Goal: Task Accomplishment & Management: Complete application form

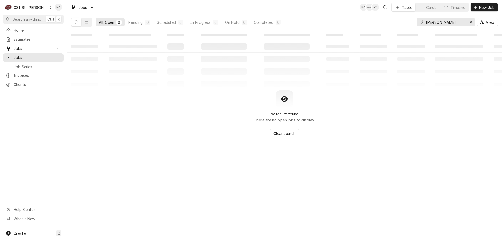
drag, startPoint x: 452, startPoint y: 107, endPoint x: 448, endPoint y: 93, distance: 14.4
click at [451, 101] on div "No results found There are no open jobs to display. Clear search" at bounding box center [284, 115] width 435 height 48
drag, startPoint x: 447, startPoint y: 24, endPoint x: 396, endPoint y: 29, distance: 52.1
click at [396, 29] on div "All Open 0 Pending 0 Scheduled 0 In Progress 0 On Hold 0 Completed 0 hickman Vi…" at bounding box center [284, 22] width 427 height 15
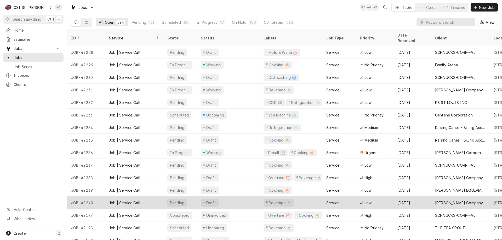
click at [339, 200] on div "Service" at bounding box center [333, 202] width 13 height 5
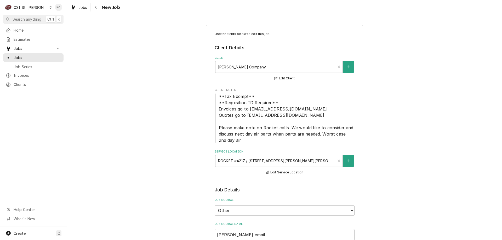
type textarea "x"
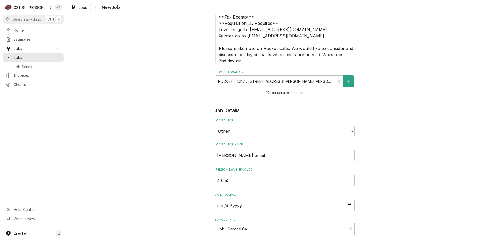
scroll to position [105, 0]
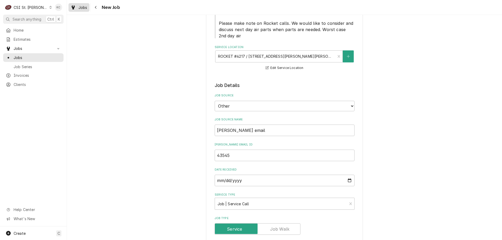
click at [77, 9] on div "Jobs" at bounding box center [79, 7] width 19 height 7
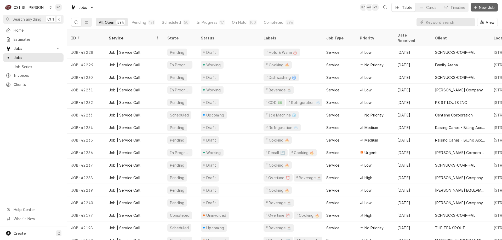
click at [473, 8] on div "Dynamic Content Wrapper" at bounding box center [475, 7] width 5 height 5
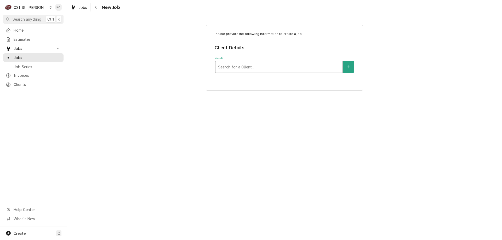
click at [262, 68] on div "Client" at bounding box center [279, 66] width 122 height 9
type input "rockwood"
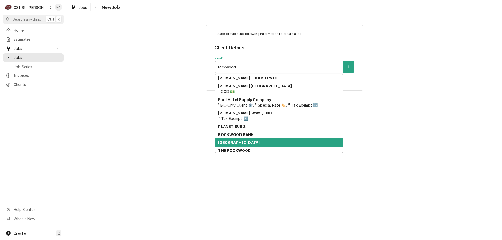
click at [246, 142] on strong "Rockwood School District" at bounding box center [239, 142] width 42 height 4
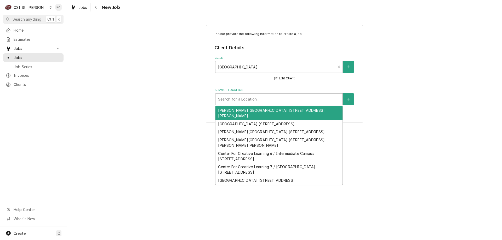
click at [258, 99] on div "Service Location" at bounding box center [279, 99] width 122 height 9
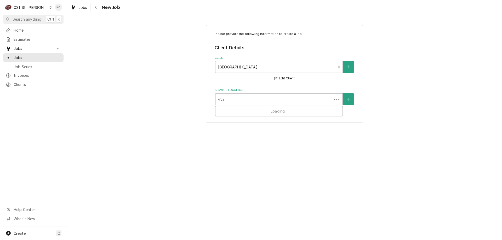
type input "4525"
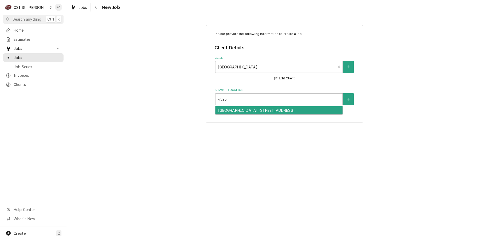
click at [291, 111] on div "Eureka High School 28 / 4525 Highway 109, Eureka, MO 63025" at bounding box center [279, 110] width 127 height 8
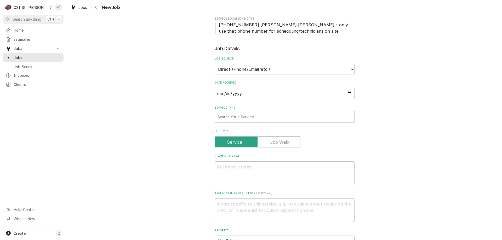
scroll to position [105, 0]
click at [262, 118] on div "Service Type" at bounding box center [285, 115] width 134 height 9
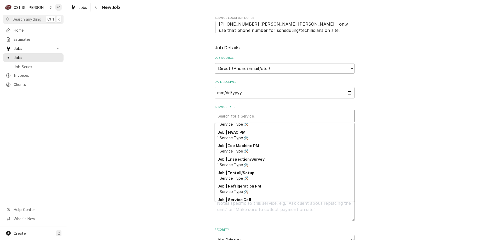
scroll to position [274, 0]
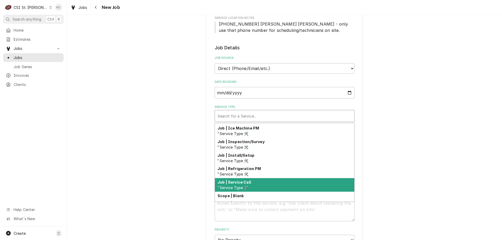
click at [253, 184] on div "Job | Service Call ¹ Service Type 🛠️" at bounding box center [284, 185] width 139 height 14
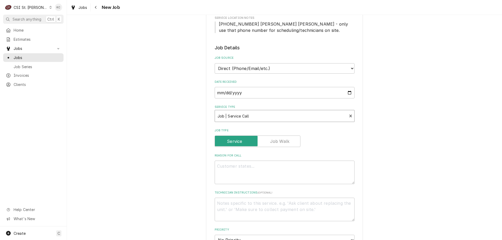
click at [386, 150] on div "Please provide the following information to create a job: Client Details Client…" at bounding box center [284, 197] width 435 height 563
click at [242, 167] on textarea "Reason For Call" at bounding box center [285, 173] width 140 height 24
paste textarea "The refrigerator is set to 26 degrees and is freezing everything in it"
type textarea "x"
type textarea "The refrigerator is set to 26 degrees and is freezing everything in it"
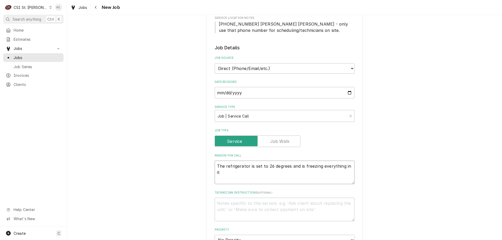
type textarea "x"
type textarea "The refrigerator is set to 26 degrees and is freezing everything in it"
click at [234, 208] on textarea "Technician Instructions ( optional )" at bounding box center [285, 210] width 140 height 24
type textarea "x"
type textarea "K"
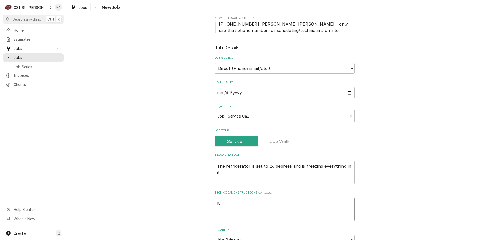
type textarea "x"
type textarea "Ke"
type textarea "x"
type textarea "Kei"
type textarea "x"
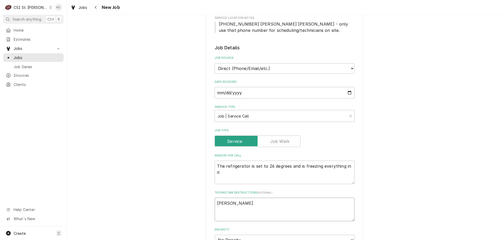
type textarea "Keii"
type textarea "x"
type textarea "Kei"
type textarea "x"
type textarea "Ke"
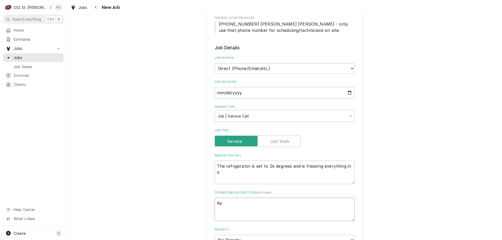
type textarea "x"
type textarea "Kel"
type textarea "x"
type textarea "Keli"
type textarea "x"
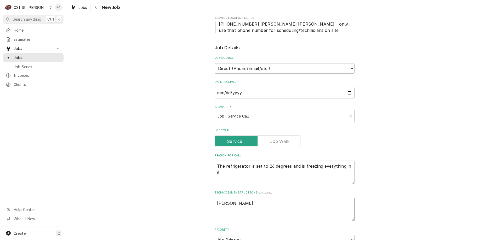
type textarea "Kel"
type textarea "x"
type textarea "Kell"
type textarea "x"
type textarea "Kelli"
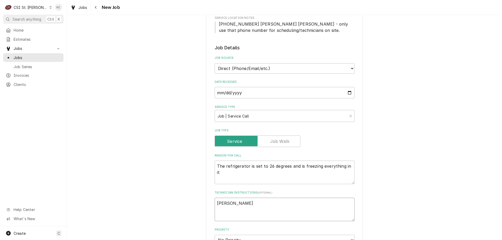
type textarea "x"
type textarea "Kelli"
type textarea "x"
type textarea "Kelli B"
type textarea "x"
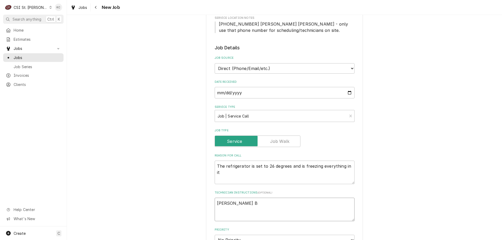
type textarea "Kelli Bu"
type textarea "x"
type textarea "Kelli Bud"
type textarea "x"
type textarea "Kelli Budd"
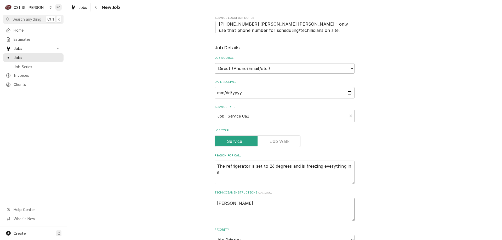
type textarea "x"
type textarea "Kelli Budd"
type textarea "x"
type textarea "Kelli Budd 0"
type textarea "x"
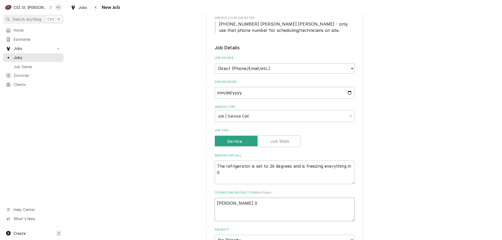
type textarea "Kelli Budd 0-"
type textarea "x"
type textarea "Kelli Budd 0"
type textarea "x"
type textarea "Kelli Budd 0-"
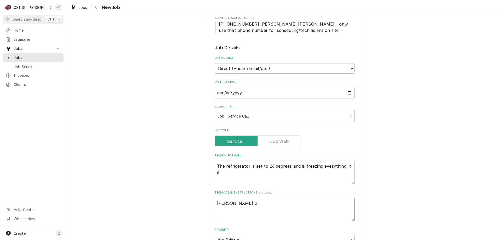
type textarea "x"
type textarea "Kelli Budd 0"
type textarea "x"
type textarea "Kelli Budd"
type textarea "x"
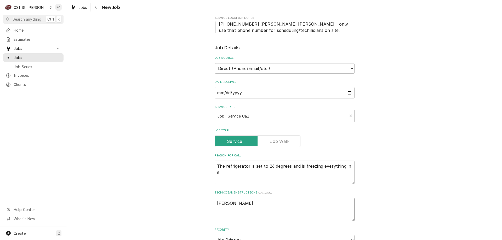
type textarea "Kelli Budd -"
type textarea "x"
type textarea "Kelli Budd -"
type textarea "x"
type textarea "Kelli Budd - 6"
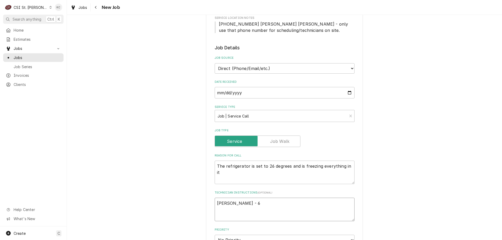
type textarea "x"
type textarea "Kelli Budd - 63"
type textarea "x"
type textarea "Kelli Budd - 636"
type textarea "x"
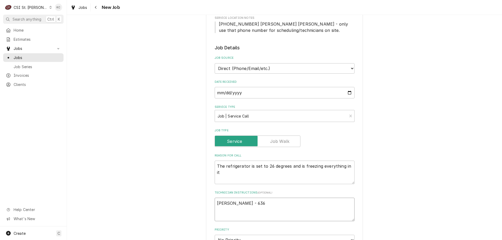
type textarea "Kelli Budd - 636"
type textarea "x"
type textarea "Kelli Budd - 636 7"
type textarea "x"
type textarea "Kelli Budd - 636 73"
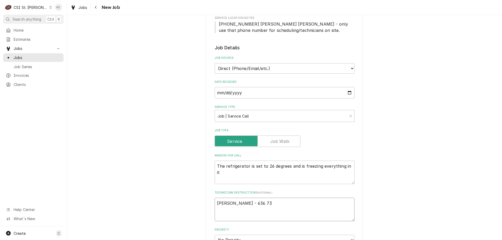
type textarea "x"
type textarea "Kelli Budd - 636 733"
type textarea "x"
type textarea "Kelli Budd - 636 733-"
type textarea "x"
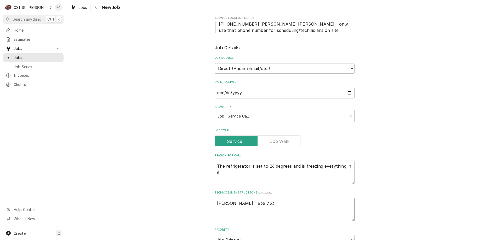
type textarea "Kelli Budd - 636 733-3"
type textarea "x"
type textarea "Kelli Budd - 636 733-32"
type textarea "x"
type textarea "Kelli Budd - 636 733-327"
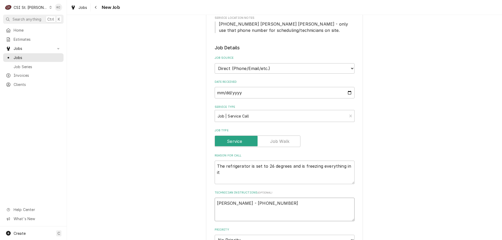
type textarea "x"
type textarea "Kelli Budd - 636 733-3270"
type textarea "x"
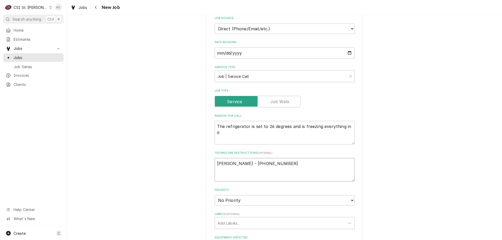
scroll to position [157, 0]
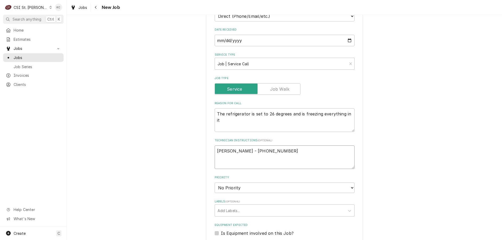
type textarea "Kelli Budd - 636 733-3270"
click at [245, 188] on select "No Priority Urgent High Medium Low" at bounding box center [285, 188] width 140 height 10
select select "4"
click at [215, 183] on select "No Priority Urgent High Medium Low" at bounding box center [285, 188] width 140 height 10
click at [243, 216] on div "Add Labels..." at bounding box center [280, 211] width 130 height 12
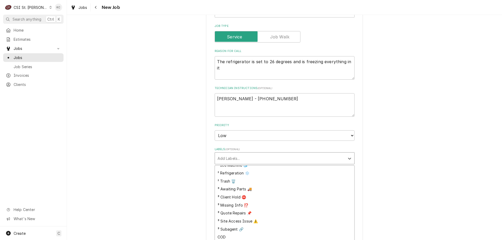
scroll to position [154, 0]
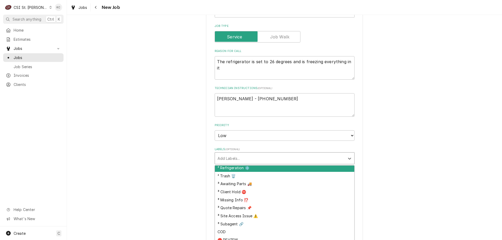
click at [247, 171] on div "² Refrigeration ❄️" at bounding box center [284, 168] width 139 height 8
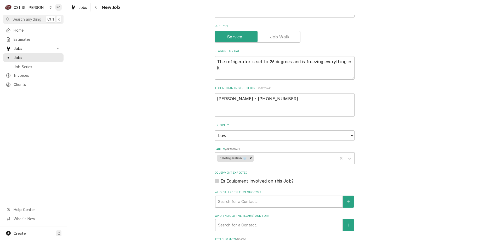
click at [398, 167] on div "Please provide the following information to create a job: Client Details Client…" at bounding box center [284, 92] width 435 height 563
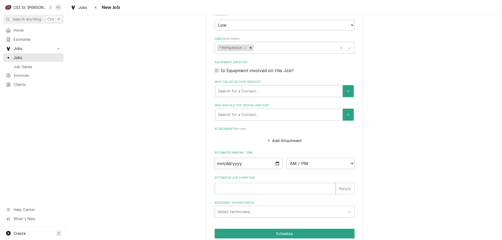
scroll to position [340, 0]
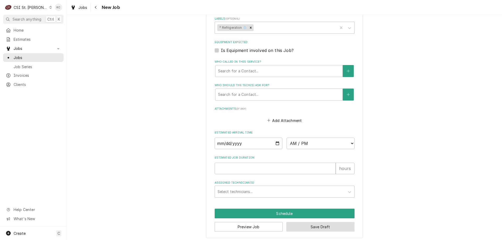
click at [328, 226] on button "Save Draft" at bounding box center [320, 227] width 68 height 10
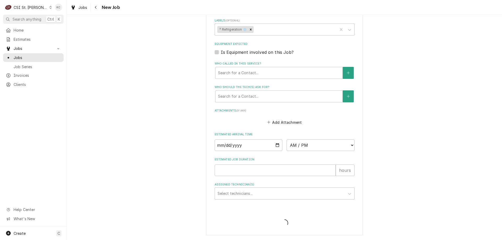
type textarea "x"
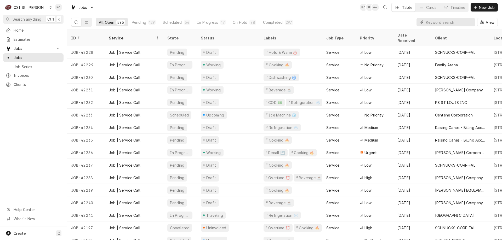
click at [455, 24] on input "Dynamic Content Wrapper" at bounding box center [449, 22] width 47 height 8
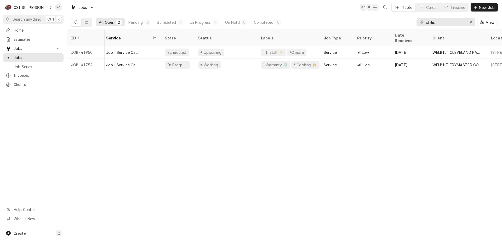
scroll to position [0, 22]
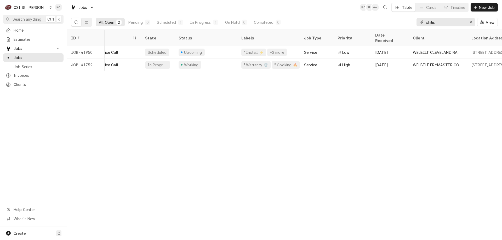
drag, startPoint x: 429, startPoint y: 21, endPoint x: 388, endPoint y: 21, distance: 41.6
click at [388, 21] on div "All Open 2 Pending 0 Scheduled 1 In Progress 1 On Hold 0 Completed 0 chilis View" at bounding box center [284, 22] width 427 height 15
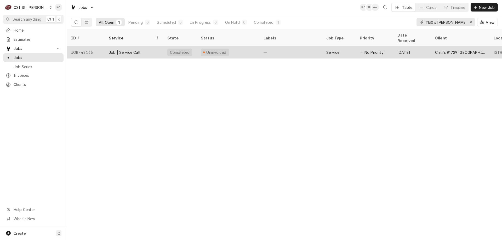
type input "1130 s [PERSON_NAME]"
click at [240, 47] on div "Uninvoiced" at bounding box center [228, 52] width 63 height 13
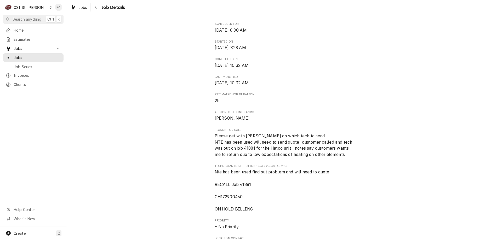
scroll to position [235, 0]
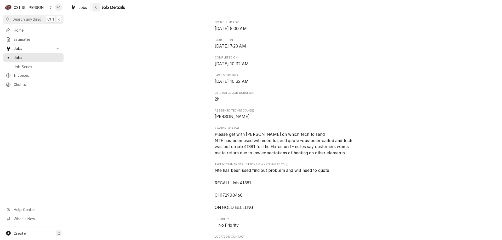
click at [98, 8] on div "Navigate back" at bounding box center [95, 7] width 5 height 5
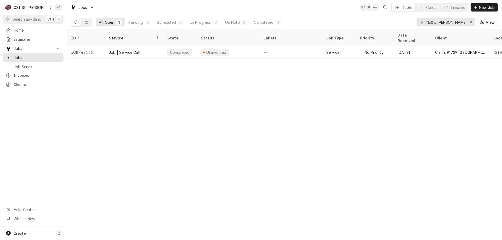
click at [120, 112] on div "ID Service State Status Labels Job Type Priority Date Received Client Location …" at bounding box center [284, 135] width 435 height 211
click at [25, 6] on div "CSI St. Louis" at bounding box center [31, 7] width 34 height 5
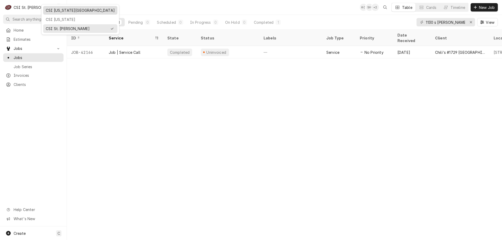
click at [62, 13] on div "CSI Kansas City" at bounding box center [80, 10] width 72 height 7
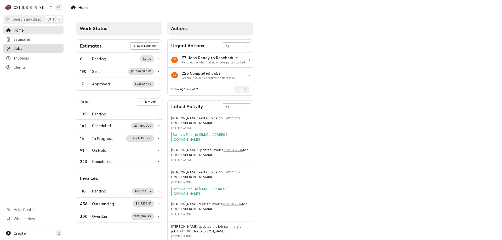
click at [20, 46] on span "Jobs" at bounding box center [34, 48] width 40 height 5
click at [18, 57] on span "Jobs" at bounding box center [37, 57] width 47 height 5
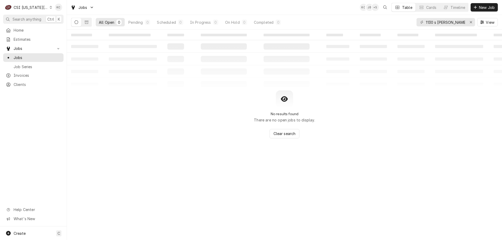
drag, startPoint x: 459, startPoint y: 138, endPoint x: 462, endPoint y: 134, distance: 4.6
click at [459, 138] on div "No results found There are no open jobs to display. Clear search" at bounding box center [284, 115] width 435 height 48
drag, startPoint x: 449, startPoint y: 21, endPoint x: 403, endPoint y: 27, distance: 47.3
click at [403, 27] on div "All Open 0 Pending 0 Scheduled 0 In Progress 0 On Hold 0 Completed 0 1130 s [PE…" at bounding box center [284, 22] width 427 height 15
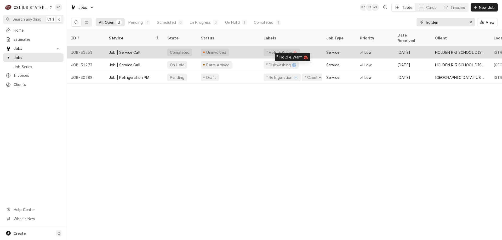
type input "holden"
click at [293, 49] on div "² Hold & Warm ♨️" at bounding box center [282, 53] width 36 height 8
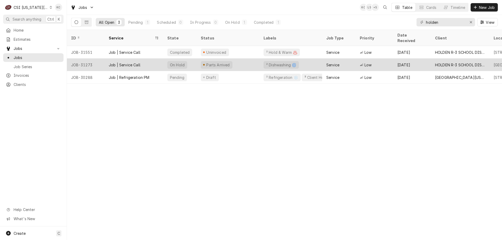
click at [231, 59] on div "Parts Arrived" at bounding box center [228, 65] width 63 height 13
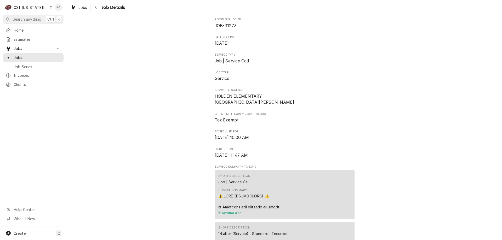
scroll to position [26, 0]
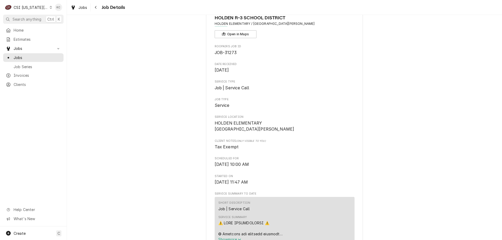
click at [39, 6] on div "CSI [US_STATE][GEOGRAPHIC_DATA]" at bounding box center [31, 7] width 35 height 5
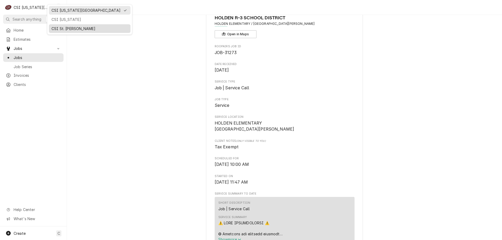
click at [65, 28] on div "CSI St. [PERSON_NAME]" at bounding box center [90, 28] width 76 height 5
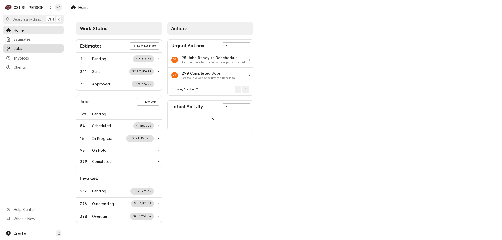
click at [20, 50] on div "Jobs" at bounding box center [33, 48] width 58 height 7
click at [20, 55] on span "Jobs" at bounding box center [37, 57] width 47 height 5
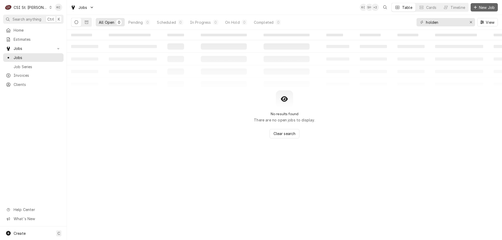
click at [484, 9] on span "New Job" at bounding box center [487, 7] width 18 height 5
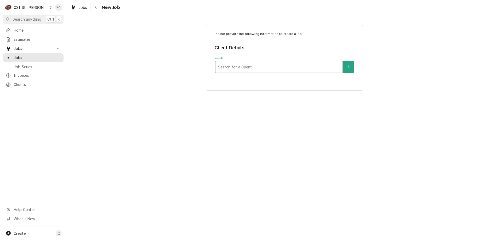
click at [235, 69] on div "Client" at bounding box center [279, 66] width 122 height 9
type input "schnucks -co"
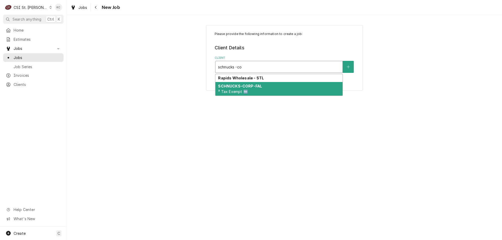
click at [228, 85] on strong "SCHNUCKS-CORP-FAL" at bounding box center [240, 86] width 44 height 4
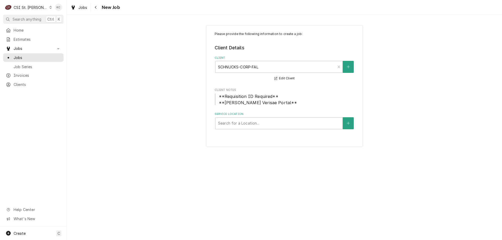
click at [26, 8] on div "CSI St. Louis" at bounding box center [31, 7] width 34 height 5
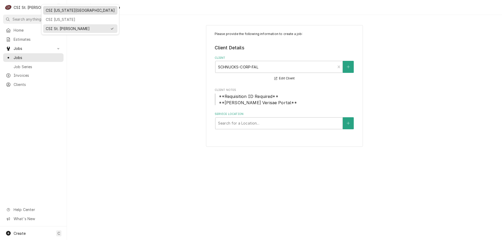
click at [51, 13] on div "CSI [US_STATE][GEOGRAPHIC_DATA]" at bounding box center [80, 10] width 72 height 7
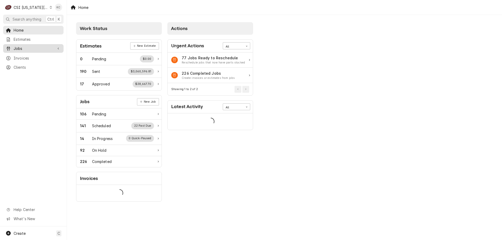
click at [19, 48] on span "Jobs" at bounding box center [34, 48] width 40 height 5
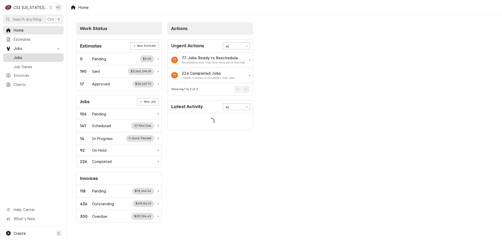
click at [21, 56] on span "Jobs" at bounding box center [37, 57] width 47 height 5
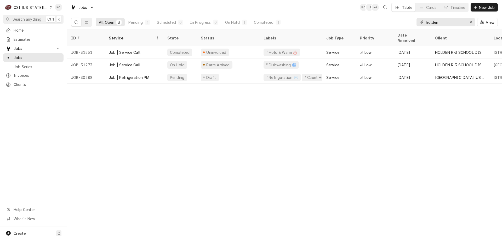
drag, startPoint x: 450, startPoint y: 23, endPoint x: 397, endPoint y: 23, distance: 52.9
click at [397, 23] on div "All Open 3 Pending 1 Scheduled 0 In Progress 0 On Hold 1 Completed 1 holden View" at bounding box center [284, 22] width 427 height 15
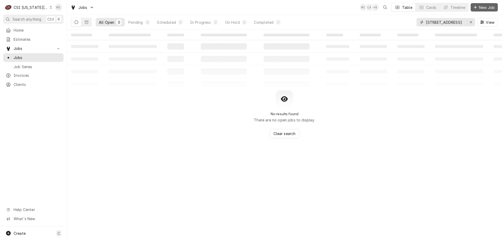
type input "[STREET_ADDRESS]"
click at [480, 5] on span "New Job" at bounding box center [487, 7] width 18 height 5
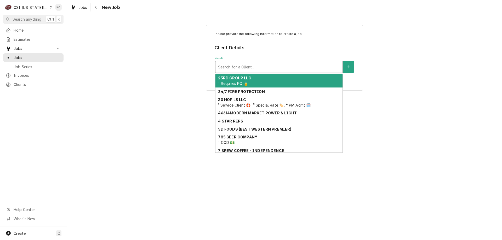
click at [240, 66] on div "Client" at bounding box center [279, 66] width 122 height 9
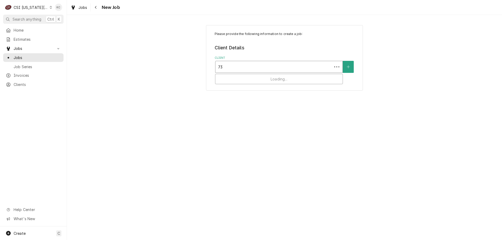
type input "7"
type input "legacy"
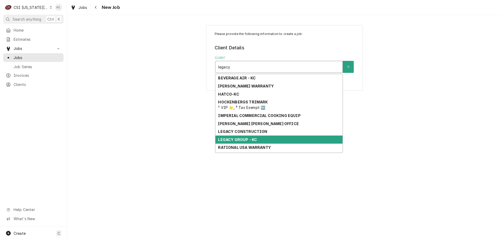
click at [257, 140] on div "LEGACY GROUP - KC" at bounding box center [279, 140] width 127 height 8
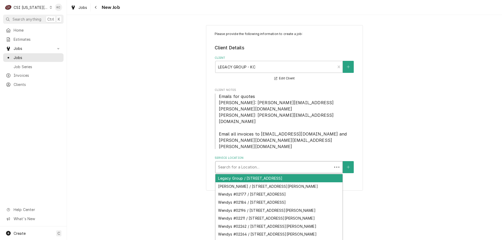
click at [273, 163] on div "Service Location" at bounding box center [273, 167] width 111 height 9
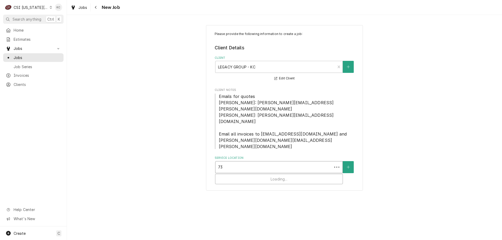
type input "732"
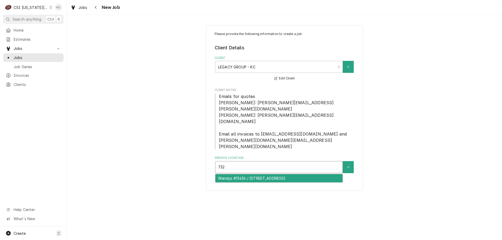
click at [263, 175] on div "Wendys #13436 / 732 W Park Str, Olathe, KS 66061" at bounding box center [279, 179] width 127 height 8
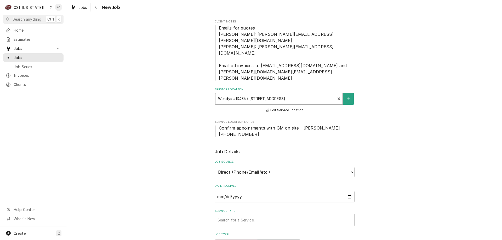
scroll to position [78, 0]
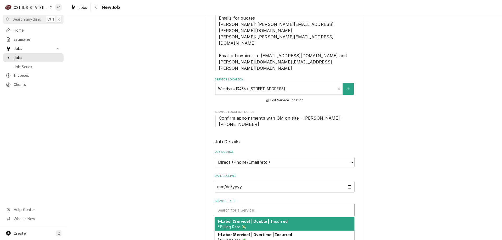
click at [257, 206] on div "Service Type" at bounding box center [285, 210] width 134 height 9
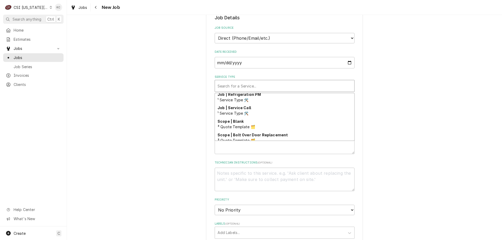
scroll to position [327, 0]
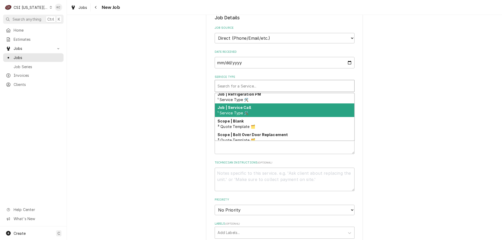
click at [303, 104] on div "Job | Service Call ¹ Service Type 🛠️" at bounding box center [284, 111] width 139 height 14
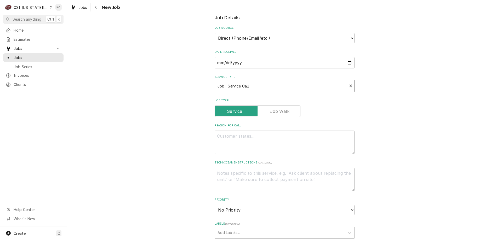
click at [372, 87] on div "Please provide the following information to create a job: Client Details Client…" at bounding box center [284, 133] width 435 height 631
click at [267, 131] on textarea "Reason For Call" at bounding box center [285, 143] width 140 height 24
type textarea "x"
type textarea "G"
type textarea "x"
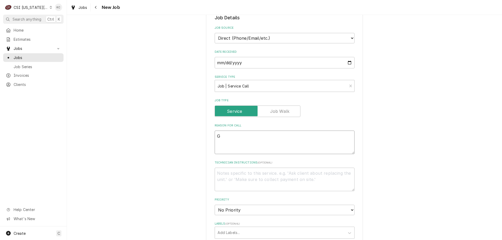
type textarea "Ga"
type textarea "x"
type textarea "Gar"
type textarea "x"
type textarea "Garl"
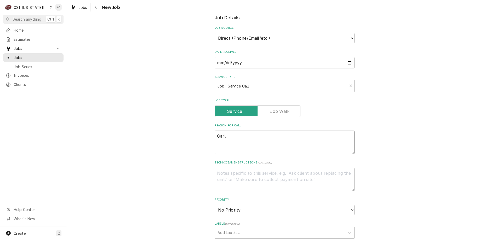
type textarea "x"
type textarea "Garla"
type textarea "x"
type textarea "Garlan"
type textarea "x"
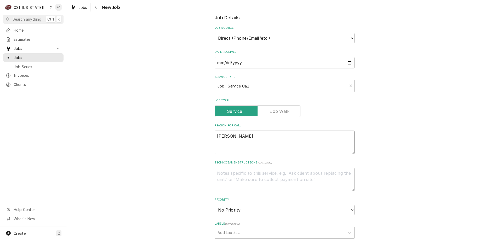
type textarea "Garland"
type textarea "x"
type textarea "Garland"
type textarea "x"
type textarea "Garland g"
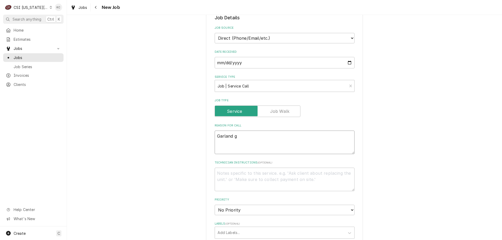
type textarea "x"
type textarea "Garland gr"
type textarea "x"
type textarea "Garland gri"
type textarea "x"
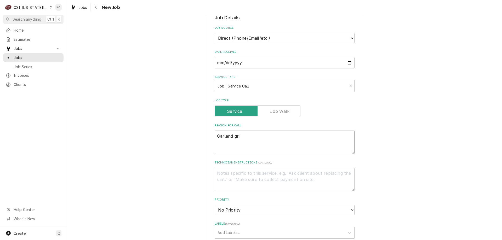
type textarea "Garland gril"
type textarea "x"
type textarea "Garland grill"
type textarea "x"
type textarea "Garland grill"
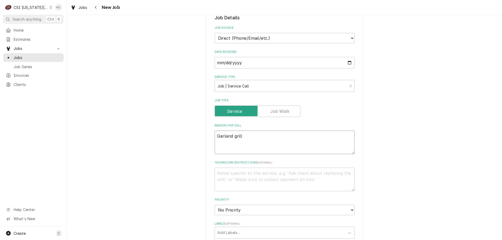
type textarea "x"
type textarea "Garland grill i"
type textarea "x"
type textarea "Garland grill is"
type textarea "x"
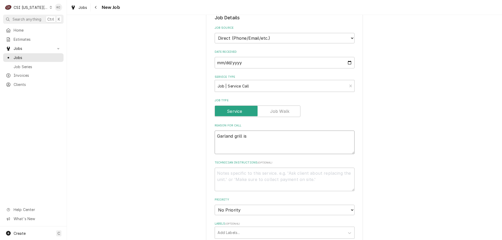
type textarea "Garland grill is"
type textarea "x"
type textarea "Garland grill is d"
type textarea "x"
type textarea "Garland grill is do"
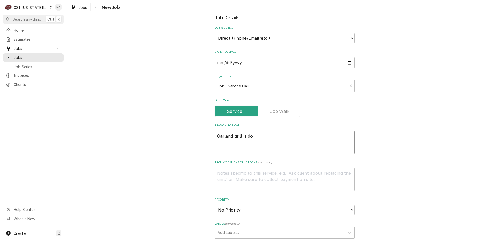
type textarea "x"
type textarea "Garland grill is dow"
type textarea "x"
type textarea "Garland grill is down"
type textarea "x"
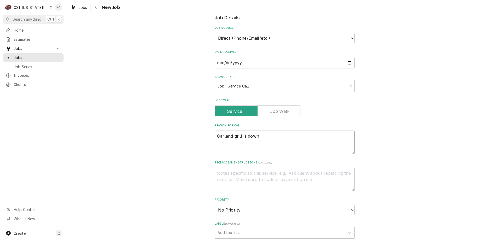
type textarea "Garland grill is down"
type textarea "x"
type textarea "C"
type textarea "x"
type textarea "Ch"
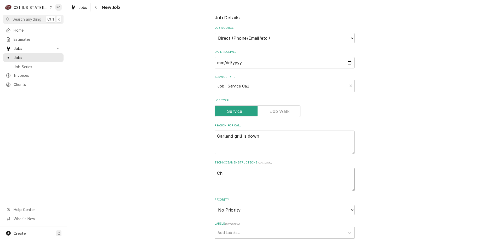
type textarea "x"
type textarea "Chr"
type textarea "x"
type textarea "Chri"
type textarea "x"
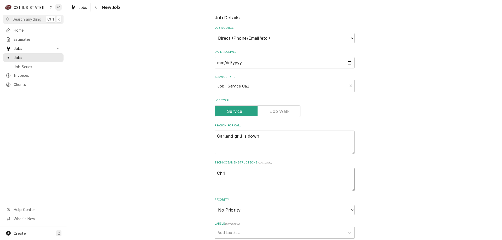
type textarea "Chris"
type textarea "x"
type textarea "Chris"
type textarea "x"
type textarea "Chris -"
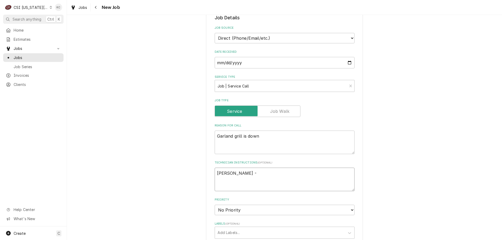
type textarea "x"
type textarea "Chris -"
type textarea "x"
type textarea "Chris - 7"
type textarea "x"
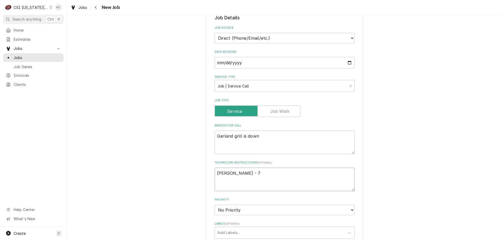
type textarea "Chris - 78"
type textarea "x"
type textarea "Chris - 785"
type textarea "x"
type textarea "Chris - 785"
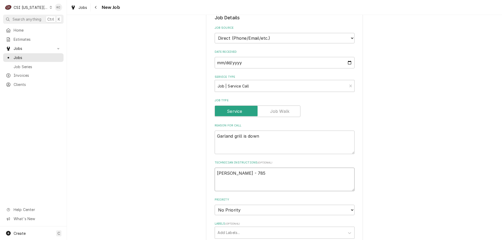
type textarea "x"
type textarea "Chris - 785 2"
type textarea "x"
type textarea "Chris - 785 22"
type textarea "x"
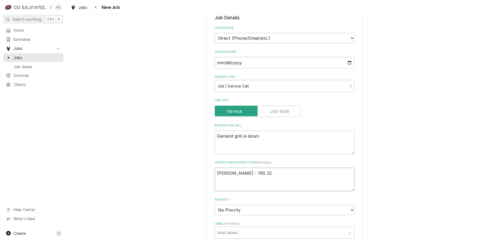
type textarea "Chris - 785 220"
type textarea "x"
type textarea "Chris - 785 220-"
type textarea "x"
type textarea "Chris - 785 220-6"
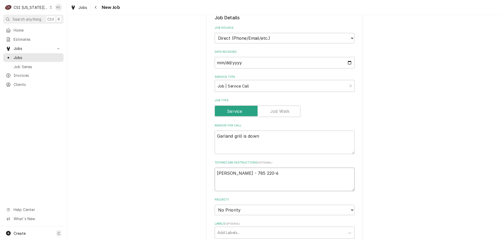
type textarea "x"
type textarea "Chris - 785 220-60"
type textarea "x"
type textarea "Chris - 785 220-606"
type textarea "x"
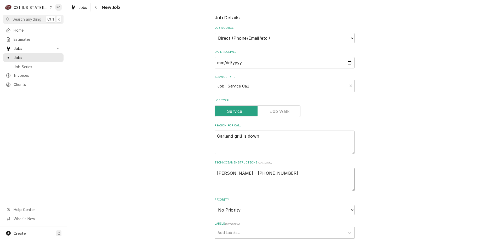
type textarea "Chris - 785 220-6063"
type textarea "x"
type textarea "Chris - 785 220-6063"
type textarea "x"
type textarea "Chris - 785 220-6063"
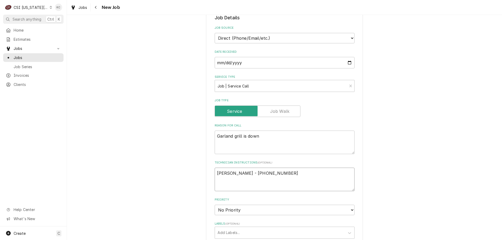
type textarea "x"
type textarea "Chris - 785 220-6063 8"
type textarea "x"
type textarea "Chris - 785 220-6063 83"
type textarea "x"
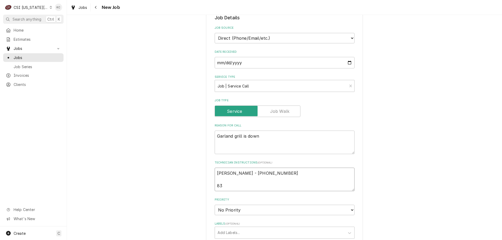
type textarea "Chris - 785 220-6063 830"
type textarea "x"
type textarea "Chris - 785 220-6063 830a"
type textarea "x"
type textarea "Chris - 785 220-6063 830am"
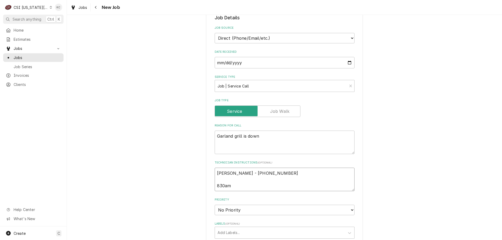
type textarea "x"
type textarea "Chris - 785 220-6063 830am"
type textarea "x"
type textarea "Chris - 785 220-6063 830am -"
type textarea "x"
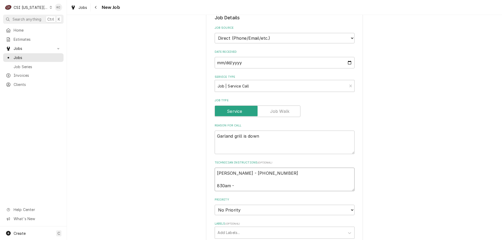
type textarea "Chris - 785 220-6063 830am -"
type textarea "x"
type textarea "Chris - 785 220-6063 830am -"
type textarea "x"
type textarea "Chris - 785 220-6063 830am - M"
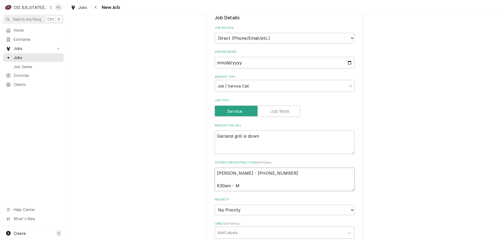
type textarea "x"
type textarea "Chris - 785 220-6063 830am - Mi"
type textarea "x"
type textarea "Chris - 785 220-6063 830am - Mid"
type textarea "x"
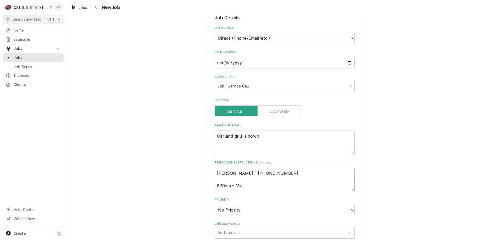
type textarea "Chris - 785 220-6063 830am - Midn"
type textarea "x"
type textarea "Chris - 785 220-6063 830am - Midni"
type textarea "x"
type textarea "Chris - 785 220-6063 830am - Midnig"
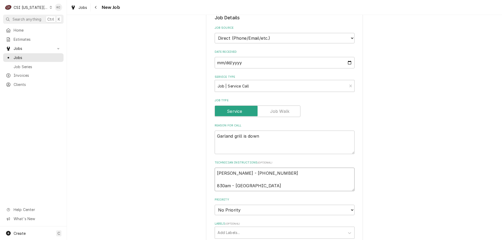
type textarea "x"
type textarea "Chris - 785 220-6063 830am - Midnigh"
type textarea "x"
type textarea "Chris - 785 220-6063 830am - Midnight"
type textarea "x"
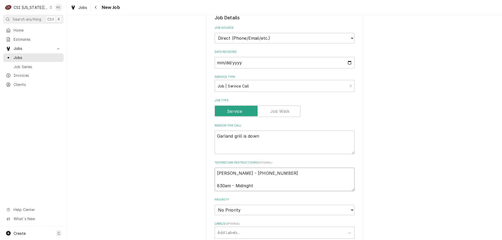
type textarea "Chris - 785 220-6063 830am - Midnight"
click at [246, 205] on select "No Priority Urgent High Medium Low" at bounding box center [285, 210] width 140 height 10
select select "4"
click at [215, 205] on select "No Priority Urgent High Medium Low" at bounding box center [285, 210] width 140 height 10
click at [244, 228] on div "Labels" at bounding box center [280, 232] width 125 height 9
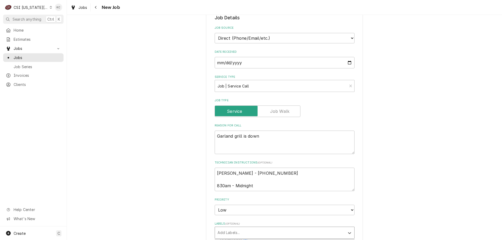
scroll to position [112, 0]
click at [402, 177] on div "Please provide the following information to create a job: Client Details Client…" at bounding box center [284, 133] width 435 height 631
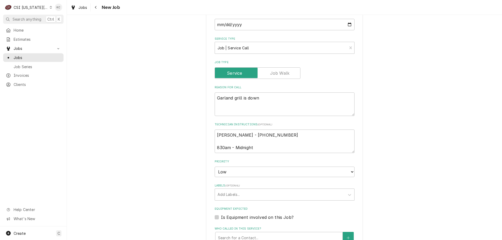
scroll to position [255, 0]
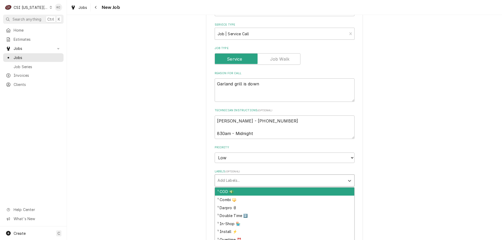
click at [262, 176] on div "Labels" at bounding box center [280, 180] width 125 height 9
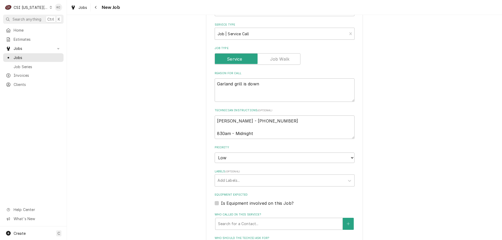
drag, startPoint x: 260, startPoint y: 204, endPoint x: 404, endPoint y: 146, distance: 155.6
click at [404, 146] on div "Please provide the following information to create a job: Client Details Client…" at bounding box center [284, 80] width 435 height 631
click at [272, 176] on div "Labels" at bounding box center [280, 180] width 125 height 9
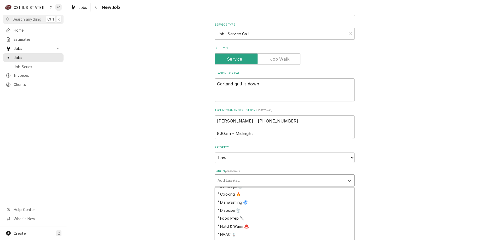
scroll to position [105, 0]
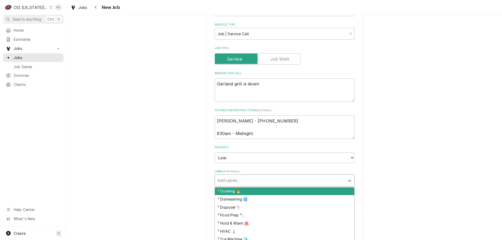
click at [273, 188] on div "² Cooking 🔥" at bounding box center [284, 192] width 139 height 8
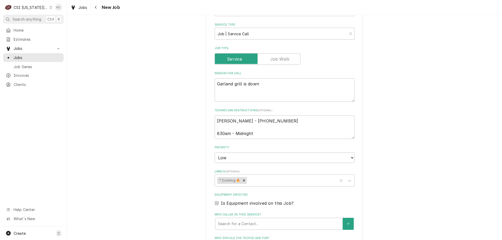
click at [418, 133] on div "Please provide the following information to create a job: Client Details Client…" at bounding box center [284, 80] width 435 height 631
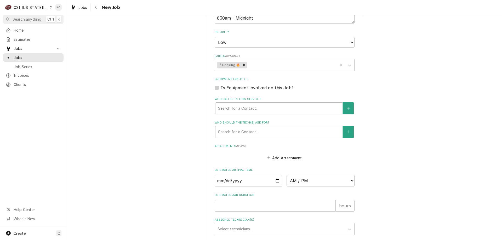
scroll to position [386, 0]
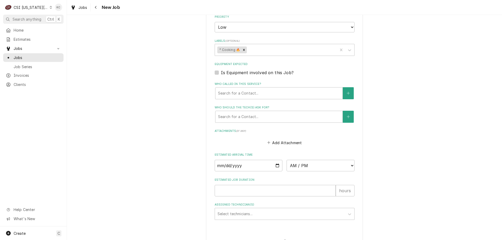
scroll to position [381, 0]
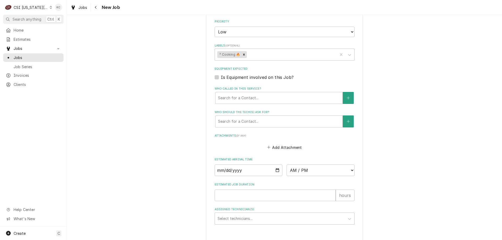
type textarea "x"
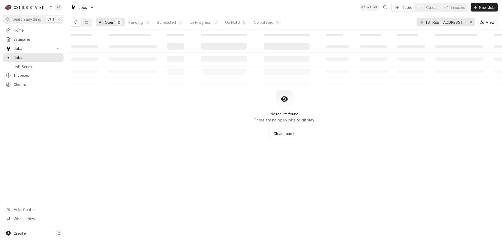
click at [32, 5] on div "CSI Kansas City" at bounding box center [31, 7] width 35 height 5
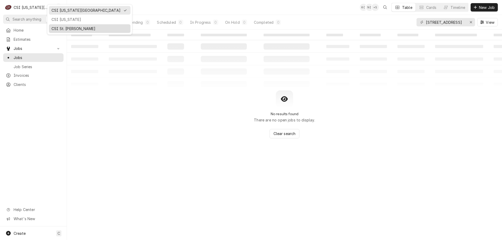
click at [57, 27] on div "CSI St. [PERSON_NAME]" at bounding box center [90, 28] width 76 height 5
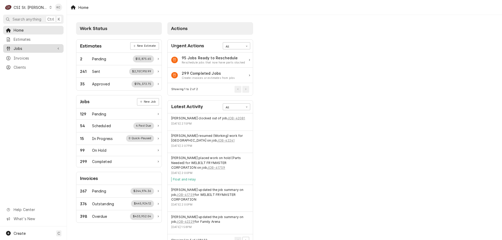
click at [26, 48] on span "Jobs" at bounding box center [34, 48] width 40 height 5
click at [21, 59] on div "Jobs" at bounding box center [33, 57] width 58 height 7
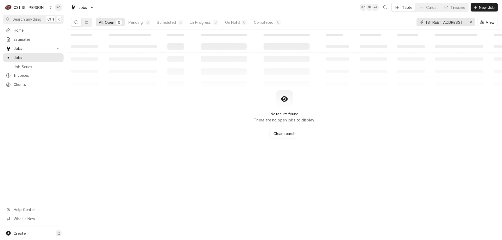
drag, startPoint x: 454, startPoint y: 23, endPoint x: 406, endPoint y: 23, distance: 48.9
click at [406, 23] on div "All Open 0 Pending 0 Scheduled 0 In Progress 0 On Hold 0 Completed 0 732 west p…" at bounding box center [284, 22] width 427 height 15
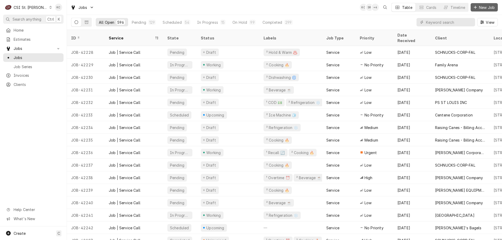
click at [480, 7] on span "New Job" at bounding box center [487, 7] width 18 height 5
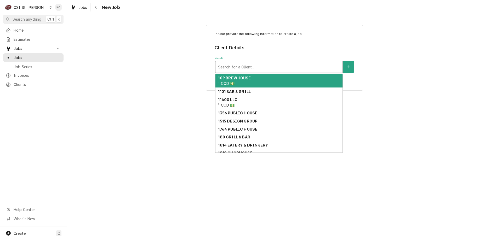
click at [248, 70] on div "Client" at bounding box center [279, 66] width 122 height 9
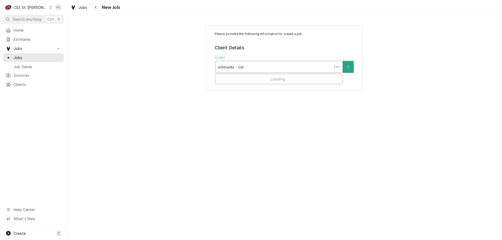
type input "schnucks - corp"
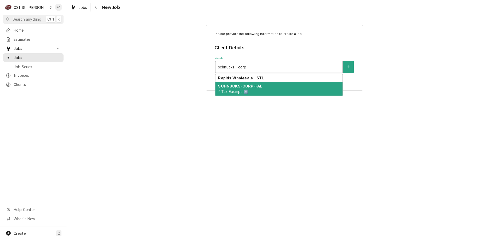
click at [253, 91] on div "SCHNUCKS-CORP-FAL ³ Tax Exempt 🆓" at bounding box center [279, 89] width 127 height 14
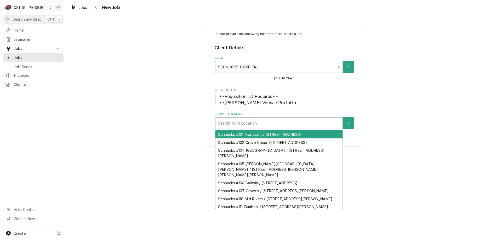
click at [271, 127] on div "Service Location" at bounding box center [279, 123] width 122 height 9
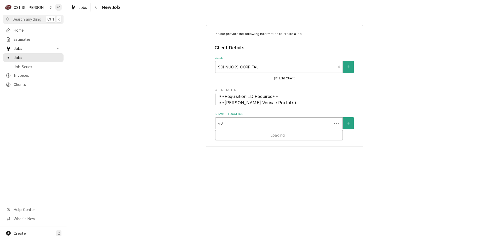
type input "401"
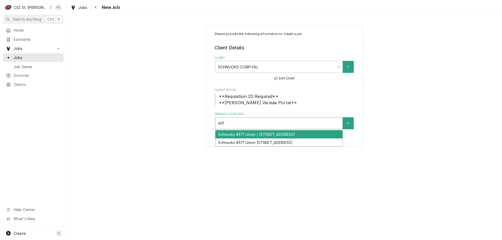
click at [284, 136] on div "Schnucks #371 Union / 401 Central Avenue, Union, MO 63084" at bounding box center [279, 135] width 127 height 8
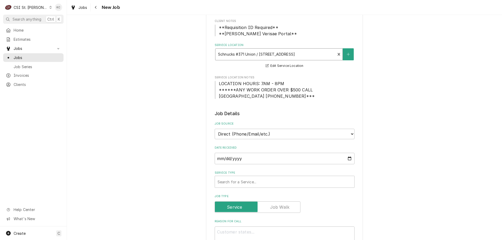
scroll to position [78, 0]
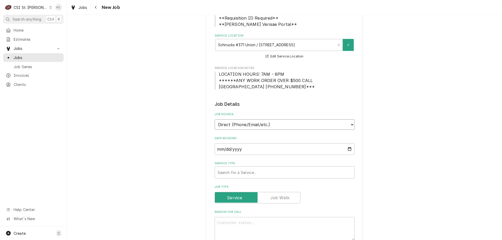
click at [283, 127] on select "Direct (Phone/Email/etc.) Service Channel Corrigo Ecotrak Other" at bounding box center [285, 125] width 140 height 10
select select "100"
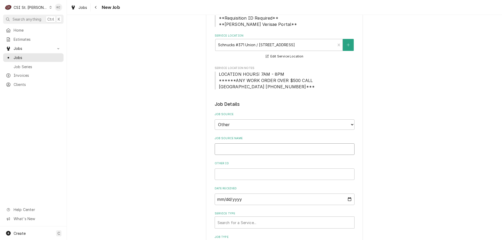
click at [263, 151] on input "Job Source Name" at bounding box center [285, 150] width 140 height 12
type textarea "x"
type input "V"
type textarea "x"
type input "Ve"
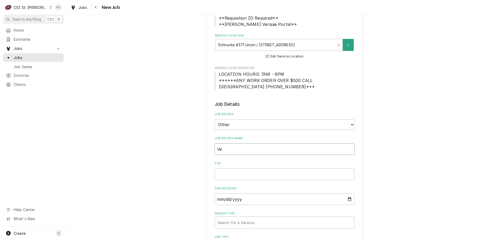
type textarea "x"
type input "Ver"
type textarea "x"
type input "Veri"
type textarea "x"
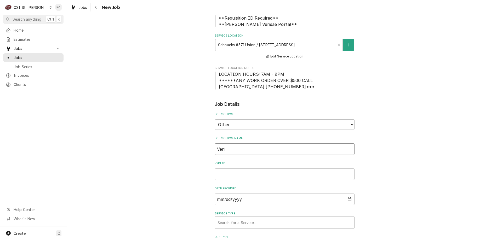
type input "Veris"
type textarea "x"
type input "Verisa"
type textarea "x"
type input "Verisae"
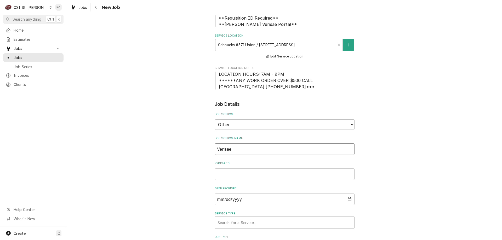
type textarea "x"
type input "Verisae"
type textarea "x"
type input "Verisae e"
type textarea "x"
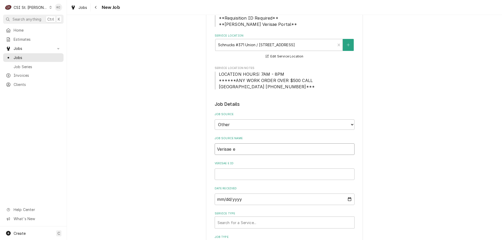
type input "Verisae em"
type textarea "x"
type input "Verisae ema"
type textarea "x"
type input "Verisae emai"
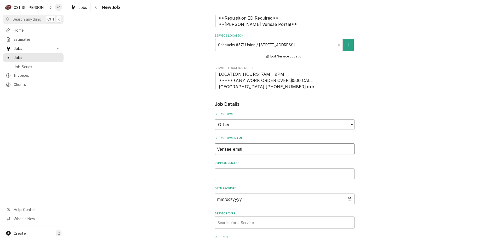
type textarea "x"
type input "Verisae email"
type textarea "x"
type input "Verisae email"
click at [266, 173] on input "Verisae email ID" at bounding box center [285, 175] width 140 height 12
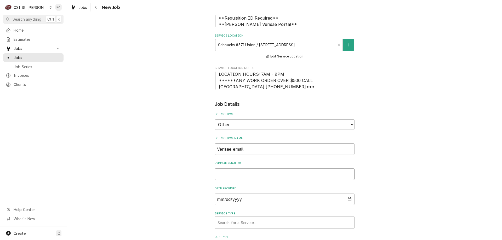
paste input "72000133"
type textarea "x"
type input "72000133"
type textarea "x"
type input "72000133"
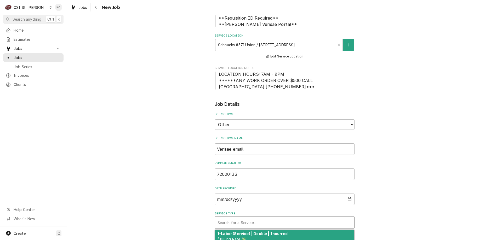
click at [248, 224] on div "Service Type" at bounding box center [285, 222] width 134 height 9
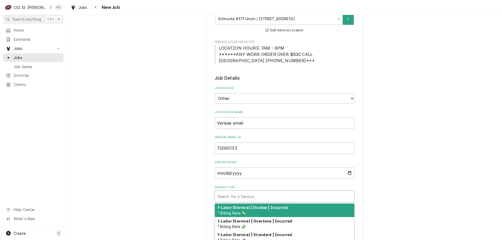
scroll to position [131, 0]
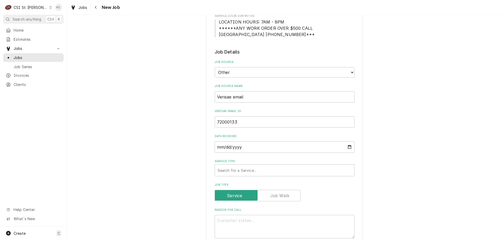
click at [373, 167] on div "Please provide the following information to create a job: Client Details Client…" at bounding box center [284, 212] width 435 height 644
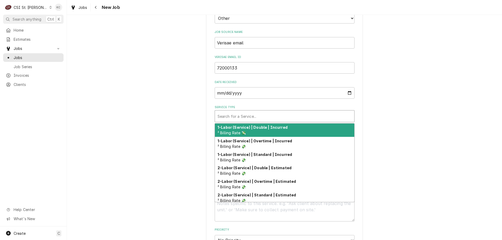
click at [237, 117] on div "Service Type" at bounding box center [285, 116] width 134 height 9
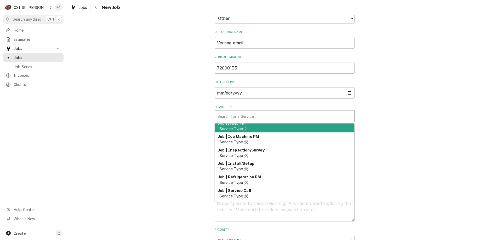
scroll to position [274, 0]
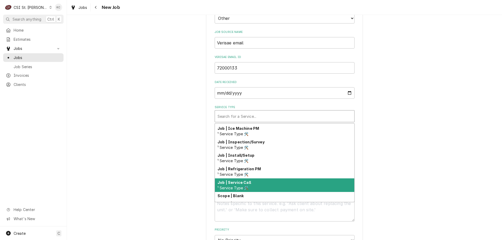
click at [240, 191] on div "Job | Service Call ¹ Service Type 🛠️" at bounding box center [284, 186] width 139 height 14
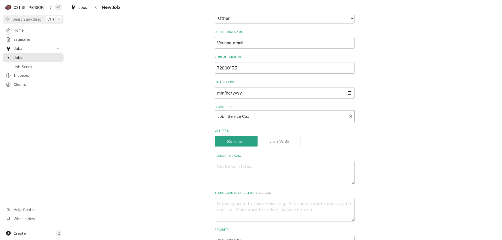
click at [411, 131] on div "Please provide the following information to create a job: Client Details Client…" at bounding box center [284, 157] width 435 height 644
click at [239, 167] on textarea "Reason For Call" at bounding box center [285, 173] width 140 height 24
paste textarea "Tag #: 371DL97A Fixture Number: Serial #: M200226575 In-Service Date: 03/01/202…"
type textarea "x"
type textarea "Tag #: 371DL97A Fixture Number: Serial #: M200226575 In-Service Date: 03/01/202…"
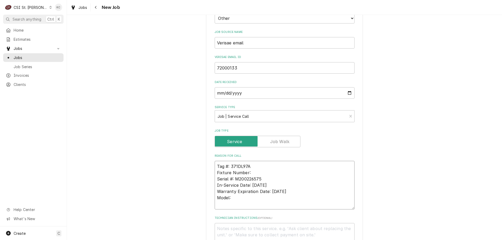
drag, startPoint x: 255, startPoint y: 173, endPoint x: 197, endPoint y: 176, distance: 57.4
click at [197, 176] on div "Please provide the following information to create a job: Client Details Client…" at bounding box center [284, 169] width 435 height 669
type textarea "x"
type textarea "Tag #: 371DL97A Serial #: M200226575 In-Service Date: 03/01/2023 Warranty Expir…"
drag, startPoint x: 235, startPoint y: 200, endPoint x: 194, endPoint y: 200, distance: 41.1
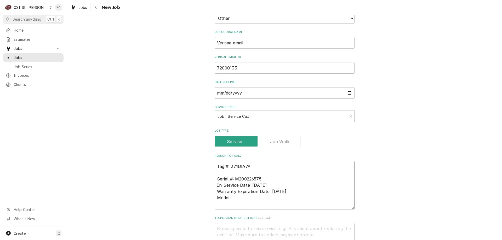
click at [194, 200] on div "Please provide the following information to create a job: Client Details Client…" at bounding box center [284, 169] width 435 height 669
click at [230, 173] on textarea "Tag #: 371DL97A Serial #: M200226575 In-Service Date: 03/01/2023 Warranty Expir…" at bounding box center [285, 185] width 140 height 49
paste textarea "Model:"
type textarea "x"
type textarea "Tag #: 371DL97A Model: Serial #: M200226575 In-Service Date: 03/01/2023 Warrant…"
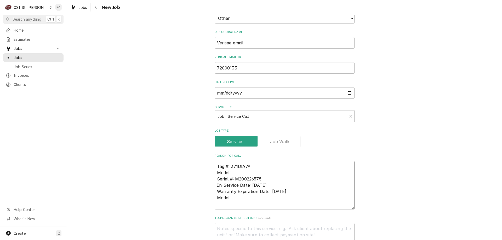
drag, startPoint x: 234, startPoint y: 198, endPoint x: 211, endPoint y: 186, distance: 25.9
click at [211, 186] on div "Please provide the following information to create a job: Client Details Client…" at bounding box center [284, 170] width 157 height 660
type textarea "x"
type textarea "Tag #: 371DL97A Model: Serial #: M200226575"
type textarea "x"
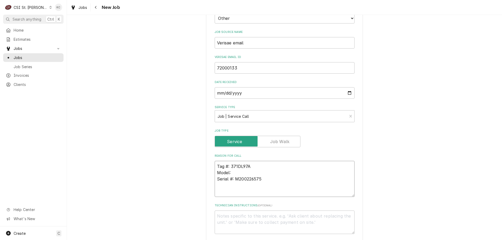
type textarea "Tag #: 371DL97A Model: Serial #: M200226575"
type textarea "x"
type textarea "Tag #: 371DL97A Model: Serial #: M200226575"
click at [231, 190] on textarea "Tag #: 371DL97A Model: Serial #: M200226575" at bounding box center [285, 182] width 140 height 42
paste textarea "OIL IS STUCK IN THE HOSE. STORE DOES NOT KNOW HOW TO GET IT OUT. PLEASE CALL MO…"
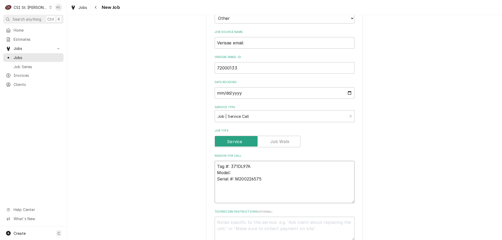
type textarea "x"
type textarea "Tag #: 371DL97A Model: Serial #: M200226575 OIL IS STUCK IN THE HOSE. STORE DOE…"
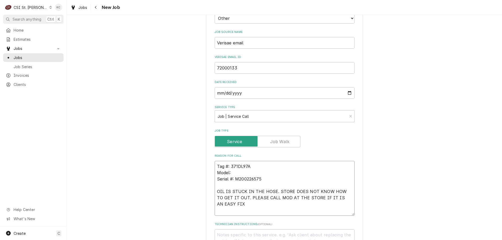
type textarea "x"
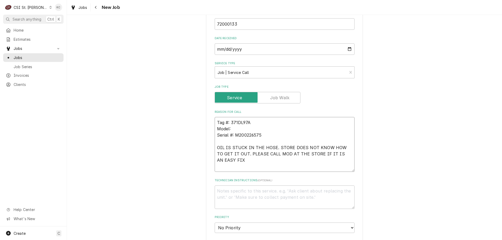
scroll to position [237, 0]
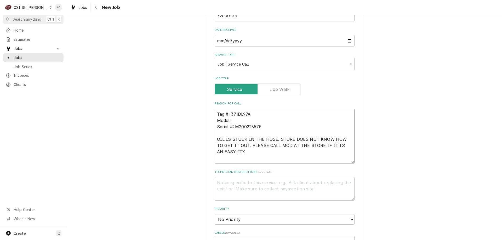
type textarea "Tag #: 371DL97A Model: Serial #: M200226575 OIL IS STUCK IN THE HOSE. STORE DOE…"
click at [234, 189] on textarea "Technician Instructions ( optional )" at bounding box center [285, 189] width 140 height 24
type textarea "x"
type textarea "D"
type textarea "x"
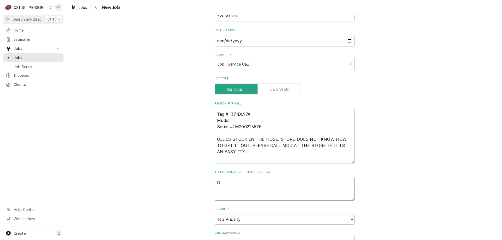
type textarea "De"
type textarea "x"
type textarea "Deb"
type textarea "x"
type textarea "Debb"
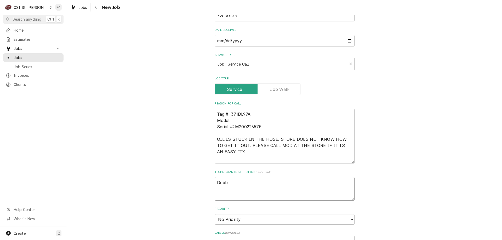
type textarea "x"
type textarea "Debbi"
type textarea "x"
type textarea "Debbie"
type textarea "x"
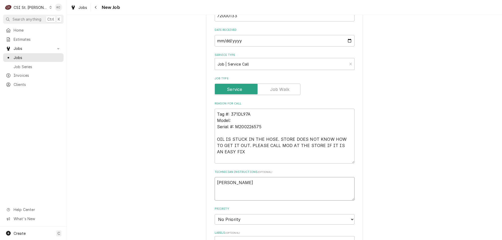
type textarea "Debbie"
type textarea "x"
type textarea "Debbie -"
type textarea "x"
type textarea "Debbie -"
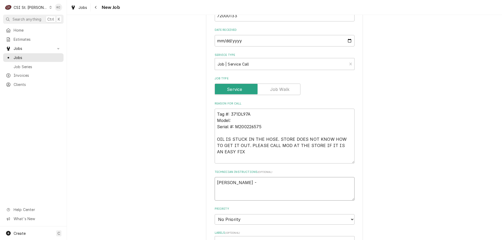
type textarea "x"
type textarea "Debbie - 6"
type textarea "x"
type textarea "Debbie - 63"
type textarea "x"
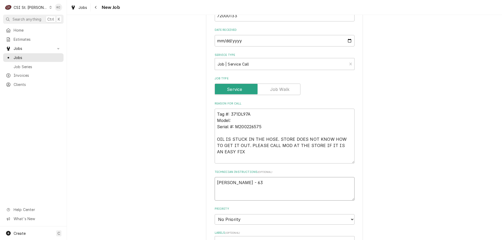
type textarea "Debbie - 636"
type textarea "x"
type textarea "Debbie - 636"
type textarea "x"
type textarea "Debbie - 636 5"
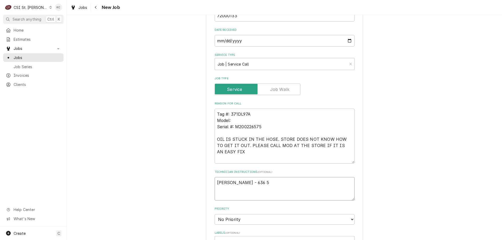
type textarea "x"
type textarea "Debbie - 636 58"
type textarea "x"
type textarea "Debbie - 636 583"
type textarea "x"
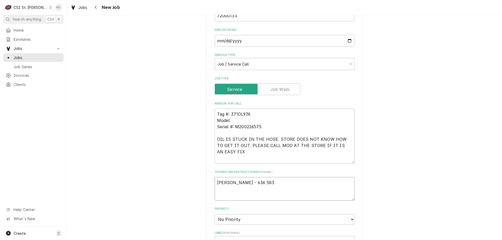
type textarea "Debbie - 636 583-"
type textarea "x"
type textarea "Debbie - 636 583-21"
type textarea "x"
type textarea "Debbie - 636 583-218"
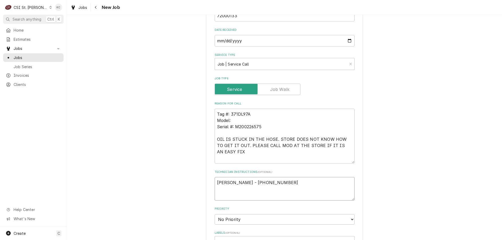
type textarea "x"
type textarea "Debbie - 636 583-2181"
type textarea "x"
type textarea "Debbie - 636 583-2181"
type textarea "x"
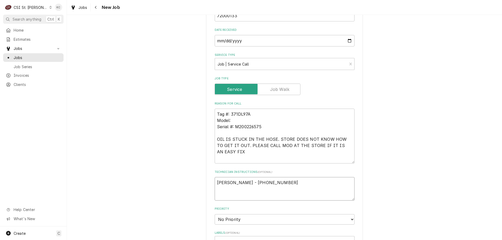
type textarea "Debbie - 636 583-2181"
type textarea "x"
type textarea "Debbie - 636 583-2181 6"
type textarea "x"
type textarea "Debbie - 636 583-2181 6a"
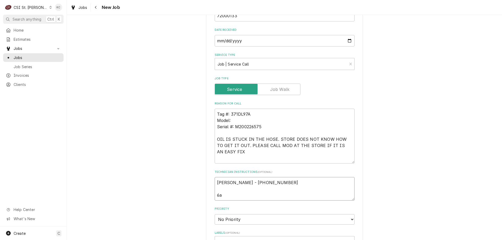
type textarea "x"
type textarea "Debbie - 636 583-2181 6am"
type textarea "x"
type textarea "Debbie - 636 583-2181 6am"
type textarea "x"
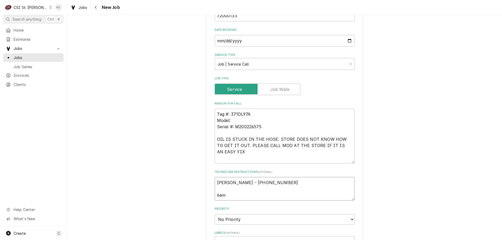
type textarea "Debbie - 636 583-2181 6am -"
type textarea "x"
type textarea "Debbie - 636 583-2181 6am -"
type textarea "x"
type textarea "Debbie - 636 583-2181 6am - 1"
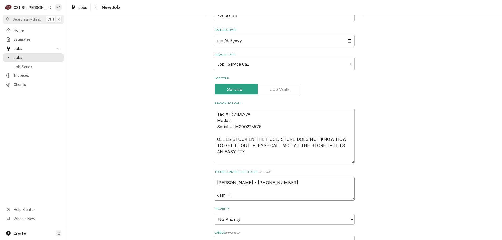
type textarea "x"
type textarea "Debbie - 636 583-2181 6am - 10"
type textarea "x"
type textarea "Debbie - 636 583-2181 6am - 10p"
type textarea "x"
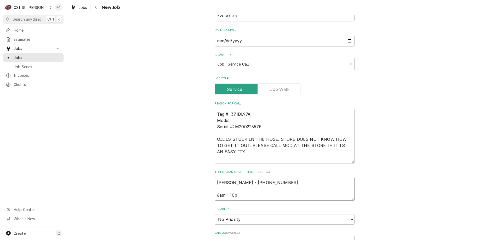
type textarea "Debbie - 636 583-2181 6am - 10pm"
type textarea "x"
type textarea "Debbie - 636 583-2181 6am - 10pm"
type textarea "x"
type textarea "Debbie - 636 583-2181 6am - 10pm"
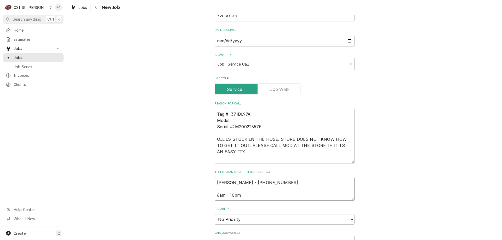
type textarea "x"
type textarea "Debbie - 636 583-2181 6am - 10pm"
type textarea "x"
type textarea "Debbie - 636 583-2181 6am - 10pm L"
type textarea "x"
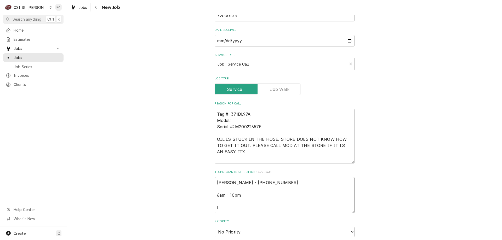
type textarea "Debbie - 636 583-2181 6am - 10pm Lo"
type textarea "x"
type textarea "Debbie - 636 583-2181 6am - 10pm Loca"
type textarea "x"
type textarea "Debbie - 636 583-2181 6am - 10pm Locate"
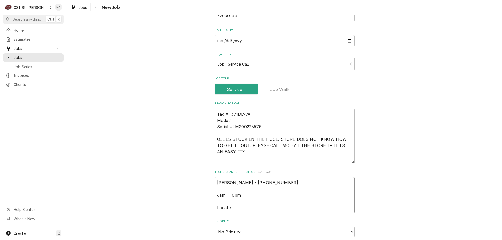
type textarea "x"
type textarea "Debbie - 636 583-2181 6am - 10pm Located"
type textarea "x"
type textarea "Debbie - 636 583-2181 6am - 10pm Located"
type textarea "x"
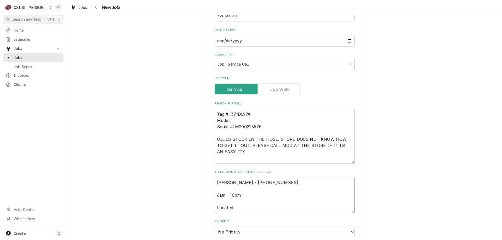
type textarea "Debbie - 636 583-2181 6am - 10pm Located i"
type textarea "x"
type textarea "Debbie - 636 583-2181 6am - 10pm Located in"
type textarea "x"
type textarea "Debbie - 636 583-2181 6am - 10pm Located in"
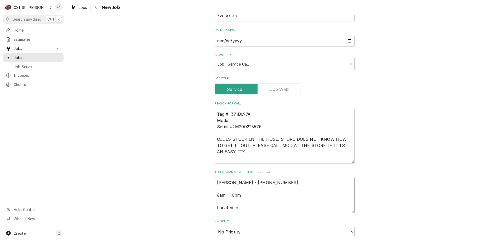
type textarea "x"
type textarea "Debbie - 636 583-2181 6am - 10pm Located in D"
type textarea "x"
type textarea "Debbie - 636 583-2181 6am - 10pm Located in De"
type textarea "x"
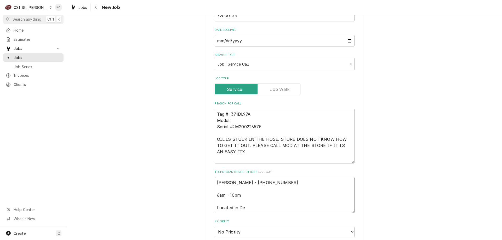
type textarea "Debbie - 636 583-2181 6am - 10pm Located in Del"
type textarea "x"
type textarea "Debbie - 636 583-2181 6am - 10pm Located in Deli"
type textarea "x"
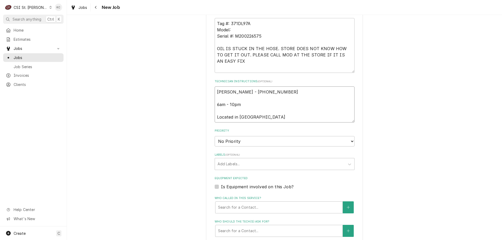
scroll to position [342, 0]
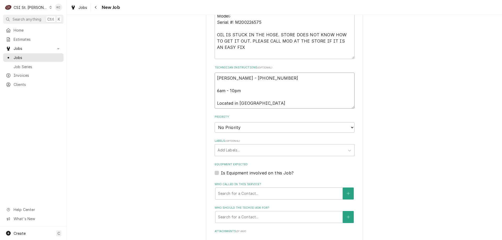
type textarea "Debbie - 636 583-2181 6am - 10pm Located in Deli"
click at [235, 129] on select "No Priority Urgent High Medium Low" at bounding box center [285, 127] width 140 height 10
select select "4"
click at [215, 122] on select "No Priority Urgent High Medium Low" at bounding box center [285, 127] width 140 height 10
click at [406, 125] on div "Please provide the following information to create a job: Client Details Client…" at bounding box center [284, 22] width 435 height 688
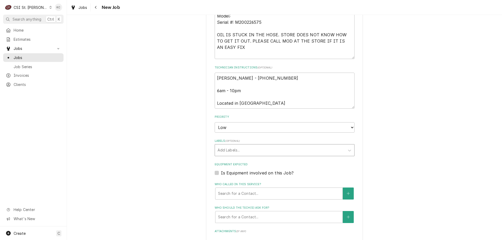
click at [268, 151] on div "Labels" at bounding box center [280, 150] width 125 height 9
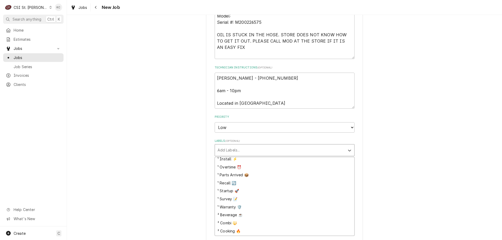
scroll to position [52, 0]
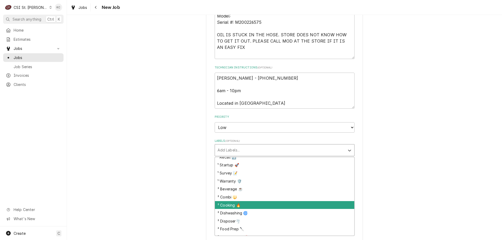
click at [246, 203] on div "² Cooking 🔥" at bounding box center [284, 205] width 139 height 8
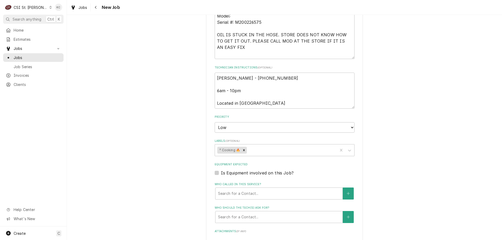
click at [441, 161] on div "Please provide the following information to create a job: Client Details Client…" at bounding box center [284, 22] width 435 height 688
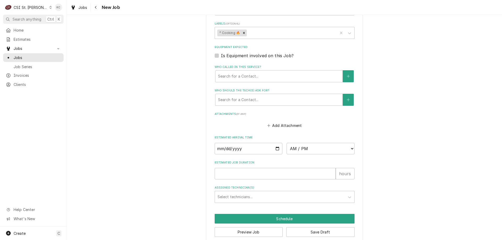
scroll to position [468, 0]
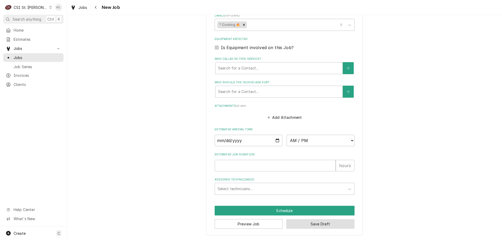
click at [305, 224] on button "Save Draft" at bounding box center [320, 225] width 68 height 10
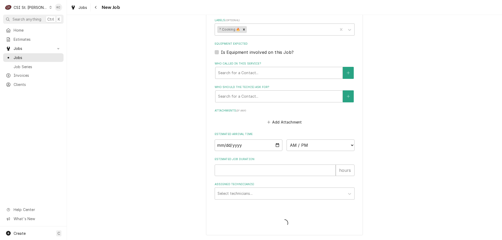
scroll to position [463, 0]
type textarea "x"
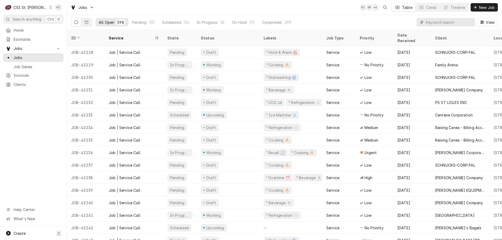
click at [449, 21] on input "Dynamic Content Wrapper" at bounding box center [449, 22] width 47 height 8
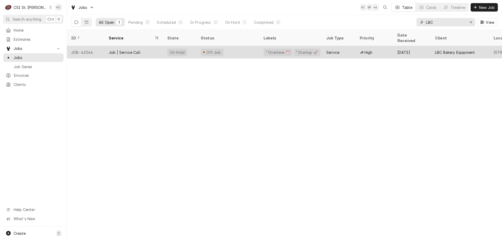
type input "LBC"
click at [254, 46] on div "Off Job" at bounding box center [228, 52] width 63 height 13
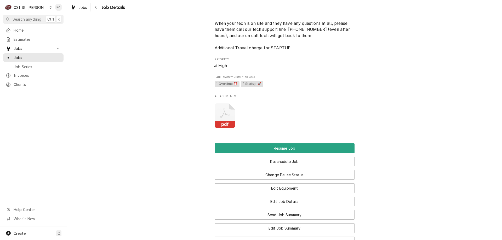
scroll to position [628, 0]
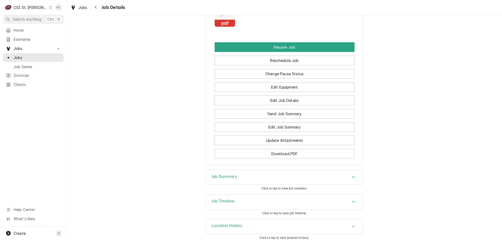
click at [235, 182] on div "Job Summary" at bounding box center [284, 177] width 156 height 15
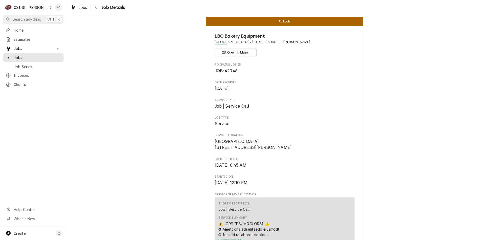
scroll to position [0, 0]
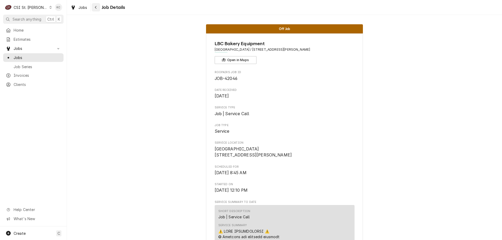
click at [97, 8] on icon "Navigate back" at bounding box center [96, 7] width 2 height 4
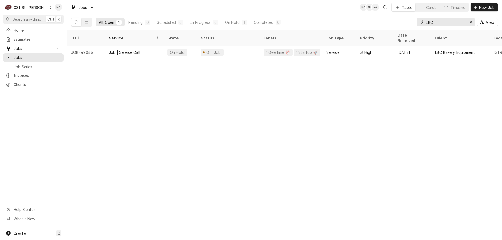
drag, startPoint x: 444, startPoint y: 25, endPoint x: 407, endPoint y: 25, distance: 36.9
click at [407, 25] on div "All Open 1 Pending 0 Scheduled 0 In Progress 0 On Hold 1 Completed 0 LBC View" at bounding box center [284, 22] width 427 height 15
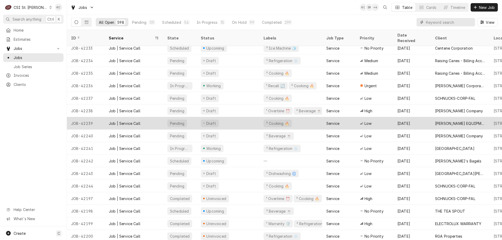
scroll to position [41, 0]
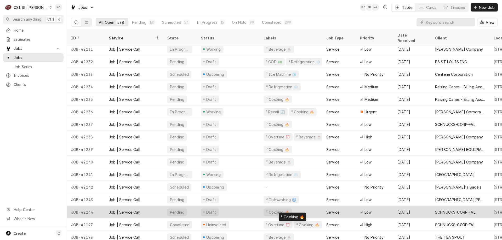
click at [306, 206] on div "² Cooking 🔥" at bounding box center [291, 212] width 63 height 13
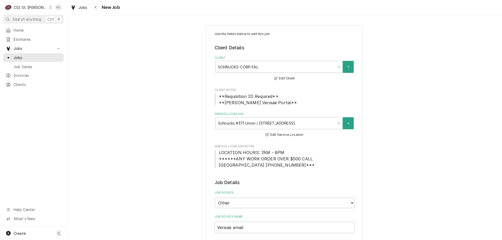
type textarea "x"
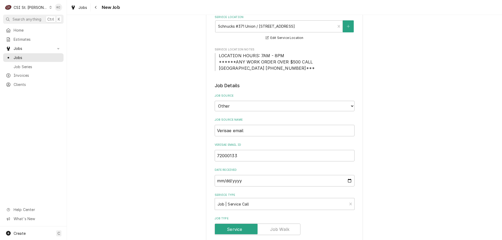
scroll to position [104, 0]
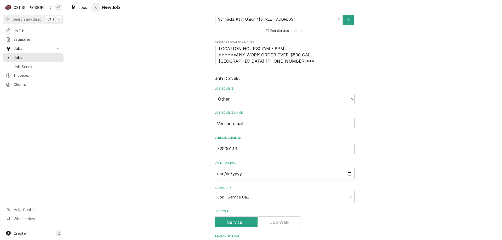
click at [99, 7] on button "Navigate back" at bounding box center [96, 7] width 8 height 8
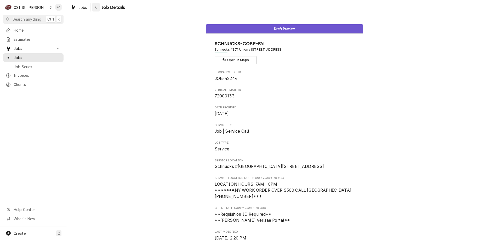
click at [97, 9] on div "Navigate back" at bounding box center [95, 7] width 5 height 5
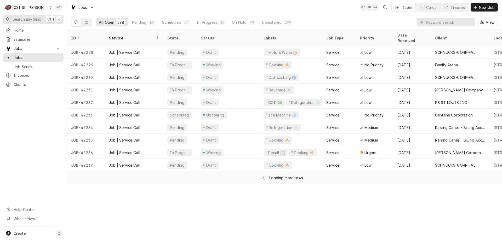
click at [20, 17] on span "Search anything" at bounding box center [27, 18] width 29 height 5
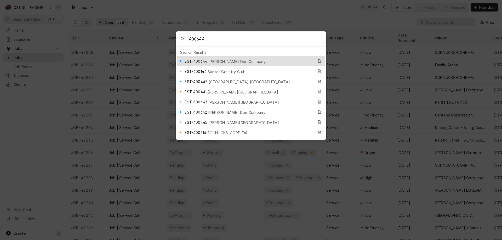
type input "400644"
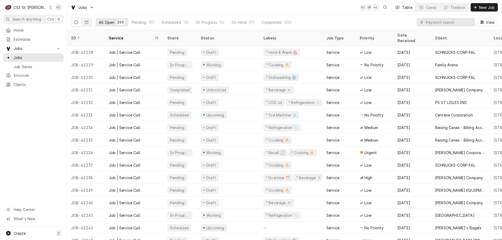
click at [153, 12] on body "C CSI St. Louis KC Search anything Ctrl K Home Estimates Jobs Jobs Job Series I…" at bounding box center [251, 120] width 502 height 240
click at [484, 9] on span "New Job" at bounding box center [487, 7] width 18 height 5
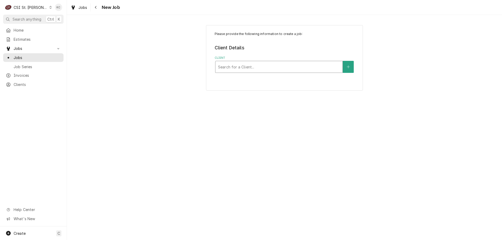
click at [318, 64] on div "Client" at bounding box center [279, 66] width 122 height 9
type input "edward don"
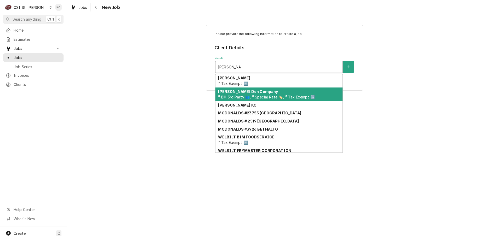
click at [238, 95] on span "³ Bill 3rd Party 👥, ³ Special Rate 🏷️, ³ Tax Exempt 🆓" at bounding box center [266, 97] width 97 height 4
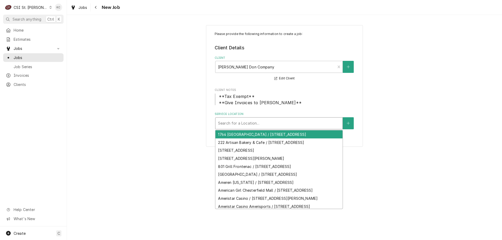
click at [253, 121] on div "Service Location" at bounding box center [279, 123] width 122 height 9
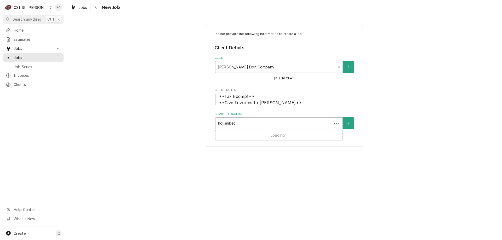
type input "hollenbeck"
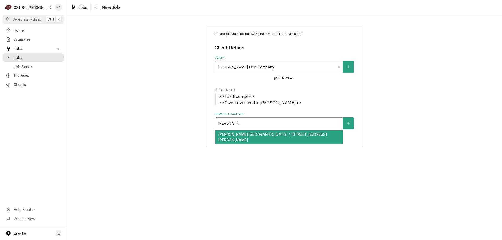
click at [259, 141] on div "Hollenbeck Middle School / 4555 Central School Rd, St Charles, MO 63304" at bounding box center [279, 138] width 127 height 14
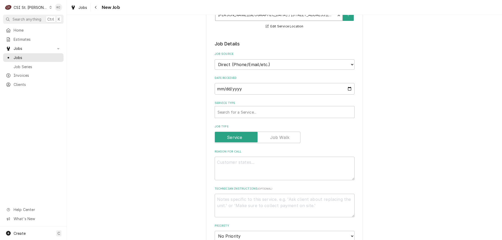
scroll to position [105, 0]
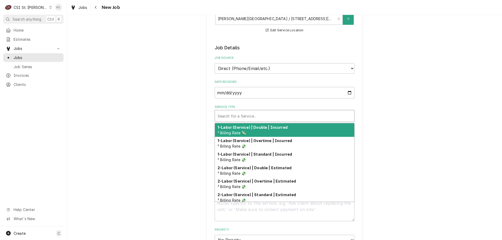
click at [258, 116] on div "Service Type" at bounding box center [285, 115] width 134 height 9
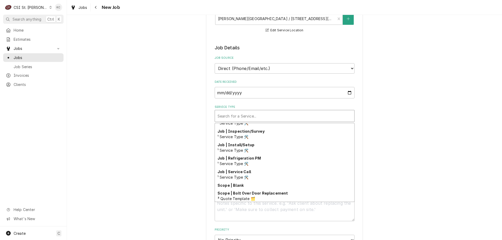
scroll to position [294, 0]
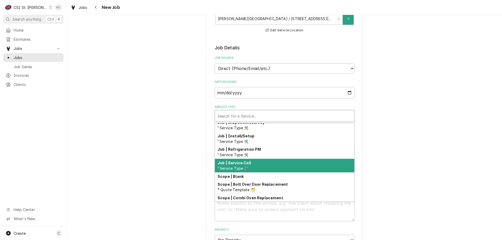
click at [249, 165] on div "Job | Service Call ¹ Service Type 🛠️" at bounding box center [284, 166] width 139 height 14
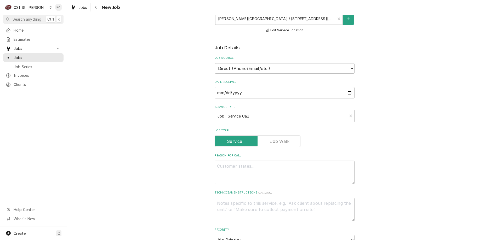
click at [403, 159] on div "Please provide the following information to create a job: Client Details Client…" at bounding box center [284, 197] width 435 height 563
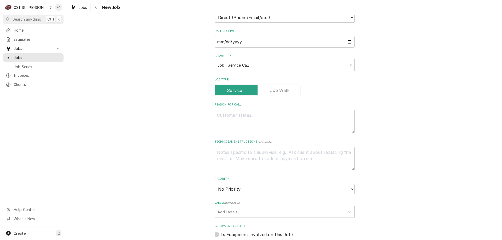
scroll to position [157, 0]
click at [263, 118] on textarea "Reason For Call" at bounding box center [285, 121] width 140 height 24
type textarea "x"
type textarea "W"
type textarea "x"
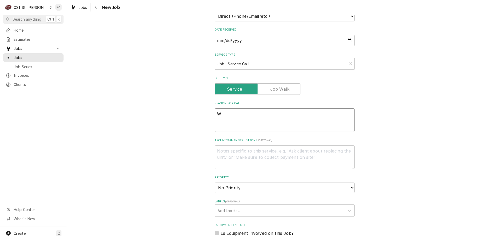
type textarea "Wa"
type textarea "x"
type textarea "Wal"
type textarea "x"
type textarea "Walk"
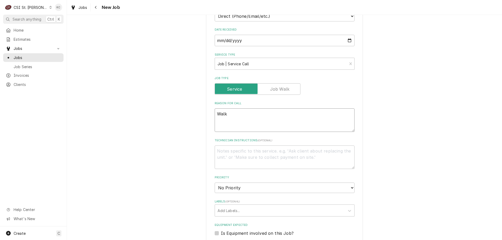
type textarea "x"
type textarea "Walk0"
type textarea "x"
type textarea "Walk"
type textarea "x"
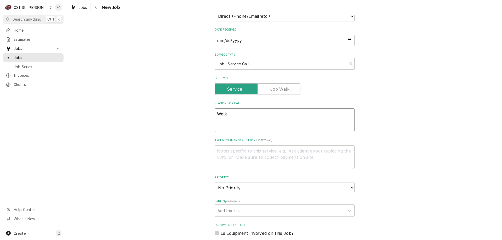
type textarea "Walk-"
type textarea "x"
type textarea "Walk-i"
type textarea "x"
type textarea "Walk-in"
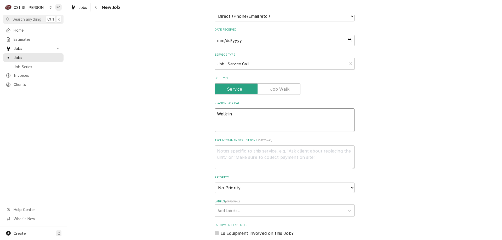
type textarea "x"
type textarea "Walk-in"
type textarea "x"
type textarea "Walk-in c"
type textarea "x"
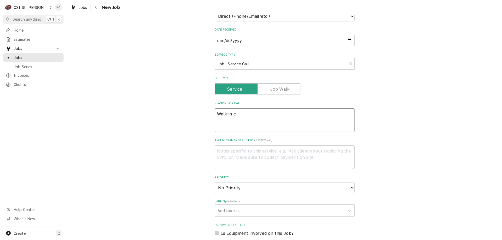
type textarea "Walk-in co"
type textarea "x"
type textarea "Walk-in coo"
type textarea "x"
type textarea "Walk-in cool"
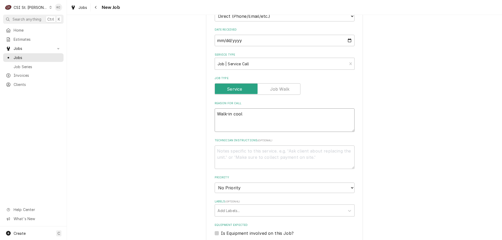
type textarea "x"
type textarea "Walk-in coole"
type textarea "x"
type textarea "Walk-in cooler"
type textarea "x"
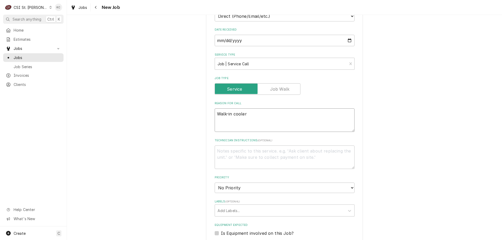
type textarea "Walk-in cooler d"
type textarea "x"
type textarea "Walk-in cooler do"
type textarea "x"
type textarea "Walk-in cooler doo"
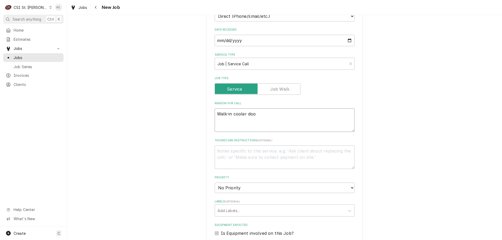
type textarea "x"
type textarea "Walk-in cooler door"
type textarea "x"
type textarea "Walk-in cooler door"
type textarea "x"
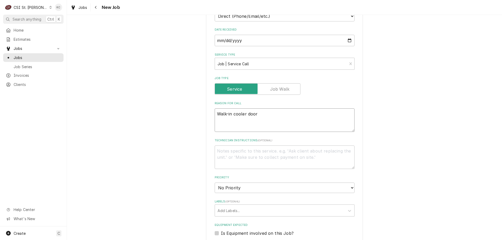
type textarea "Walk-in cooler door n"
type textarea "x"
type textarea "Walk-in cooler door no"
type textarea "x"
type textarea "Walk-in cooler door not"
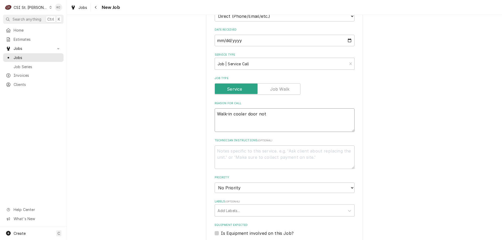
type textarea "x"
type textarea "Walk-in cooler door not"
type textarea "x"
type textarea "Walk-in cooler door not c"
type textarea "x"
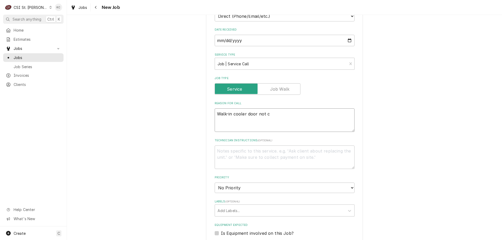
type textarea "Walk-in cooler door not cl"
type textarea "x"
type textarea "Walk-in cooler door not cli"
type textarea "x"
type textarea "Walk-in cooler door not cl"
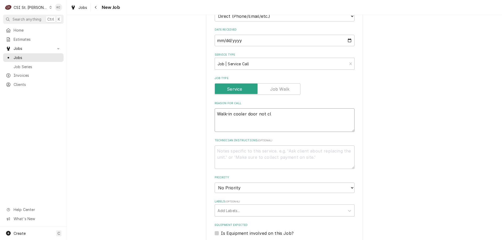
type textarea "x"
type textarea "Walk-in cooler door not cls"
type textarea "x"
type textarea "Walk-in cooler door not cl"
type textarea "x"
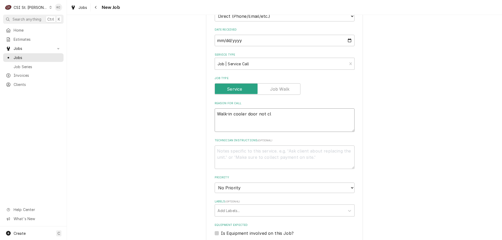
type textarea "Walk-in cooler door not cls"
type textarea "x"
type textarea "Walk-in cooler door not cl"
type textarea "x"
type textarea "Walk-in cooler door not clo"
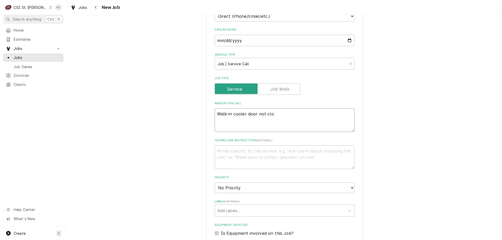
type textarea "x"
type textarea "Walk-in cooler door not clos"
type textarea "x"
type textarea "Walk-in cooler door not closi"
type textarea "x"
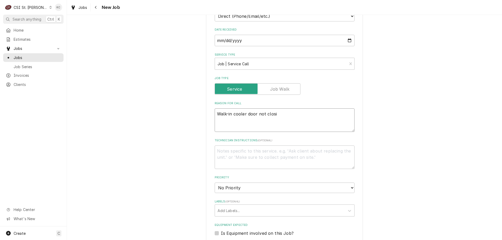
type textarea "Walk-in cooler door not closin"
type textarea "x"
type textarea "Walk-in cooler door not closing"
type textarea "x"
type textarea "Walk-in cooler door not closing"
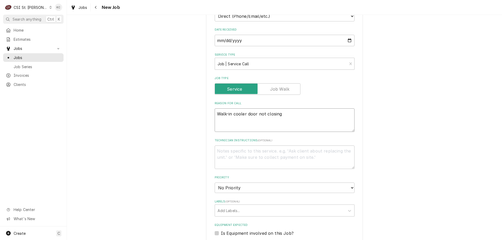
type textarea "x"
type textarea "Walk-in cooler door not closing a"
type textarea "x"
type textarea "Walk-in cooler door not closing ag"
type textarea "x"
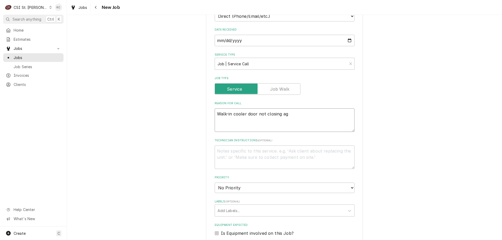
type textarea "Walk-in cooler door not closing aga"
type textarea "x"
type textarea "Walk-in cooler door not closing again"
type textarea "x"
type textarea "Walk-in cooler door not closing again"
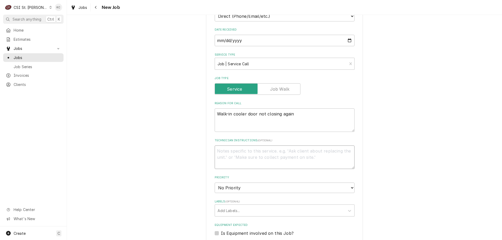
type textarea "x"
type textarea "R"
type textarea "x"
type textarea "RE"
type textarea "x"
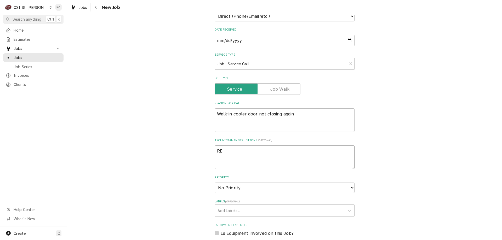
type textarea "REC"
type textarea "x"
type textarea "RECA"
type textarea "x"
type textarea "RECAL"
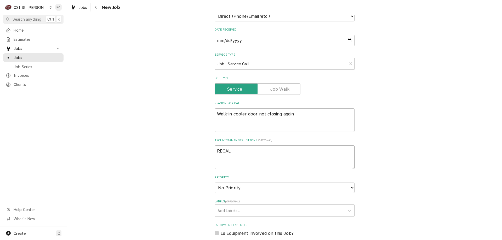
type textarea "x"
type textarea "RECALL"
type textarea "x"
type textarea "RECALL"
type textarea "x"
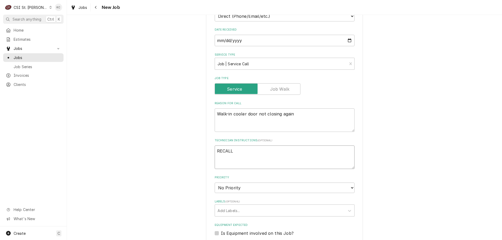
type textarea "RECALL J"
type textarea "x"
type textarea "RECALL Jo"
type textarea "x"
type textarea "RECALL Job"
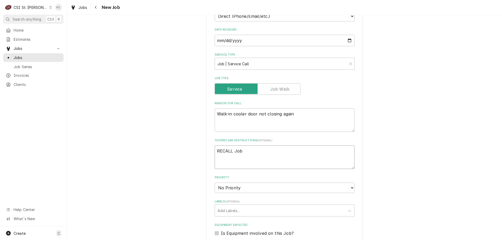
type textarea "x"
type textarea "RECALL Job"
type textarea "x"
type textarea "RECALL Job 4"
type textarea "x"
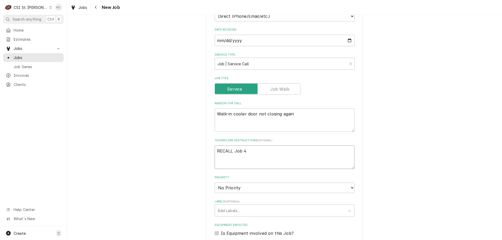
type textarea "RECALL Job 42"
type textarea "x"
type textarea "RECALL Job 420"
type textarea "x"
type textarea "RECALL Job 4203"
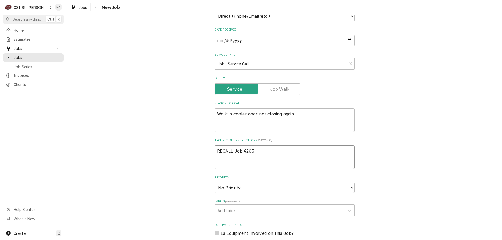
type textarea "x"
type textarea "RECALL Job 42032"
type textarea "x"
type textarea "RECALL Job 42032"
type textarea "x"
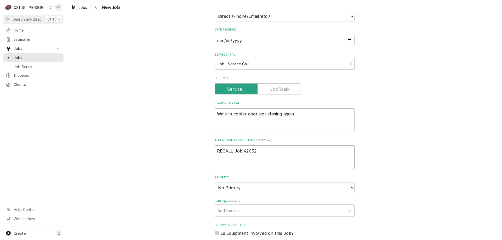
type textarea "RECALL Job 42032"
type textarea "x"
type textarea "RECALL Job 42032 J"
type textarea "x"
type textarea "RECALL Job 42032 Jo"
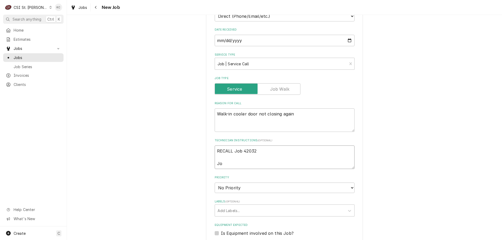
type textarea "x"
type textarea "RECALL Job 42032 Joh"
type textarea "x"
type textarea "RECALL Job 42032 John"
type textarea "x"
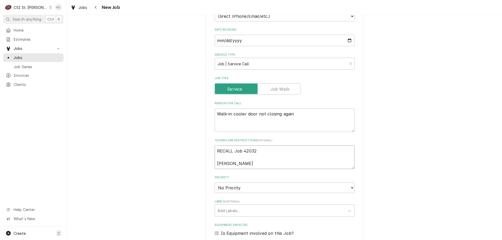
type textarea "RECALL Job 42032 John"
type textarea "x"
type textarea "RECALL Job 42032 John K"
type textarea "x"
type textarea "RECALL Job 42032 John Ka"
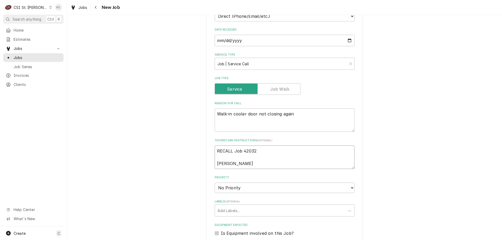
type textarea "x"
type textarea "RECALL Job 42032 John Kan"
type textarea "x"
type textarea "RECALL Job 42032 John Kann"
type textarea "x"
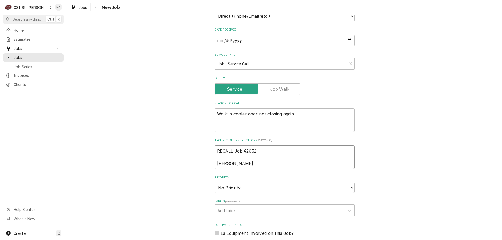
type textarea "RECALL Job 42032 John Kanna"
type textarea "x"
type textarea "RECALL Job 42032 John Kannad"
type textarea "x"
type textarea "RECALL Job 42032 John Kannady"
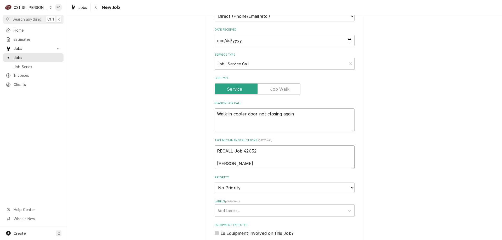
type textarea "x"
type textarea "RECALL Job 42032 John Kannady"
type textarea "x"
type textarea "RECALL Job 42032 John Kannady 6"
type textarea "x"
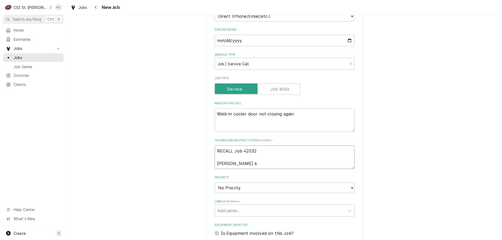
type textarea "RECALL Job 42032 John Kannady 63"
type textarea "x"
type textarea "RECALL Job 42032 John Kannady 636"
type textarea "x"
type textarea "RECALL Job 42032 John Kannady 636"
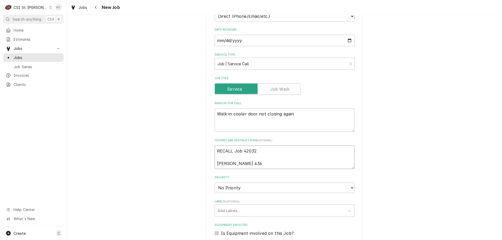
type textarea "x"
type textarea "RECALL Job 42032 John Kannady 636 8"
type textarea "x"
type textarea "RECALL Job 42032 John Kannady 636 85"
type textarea "x"
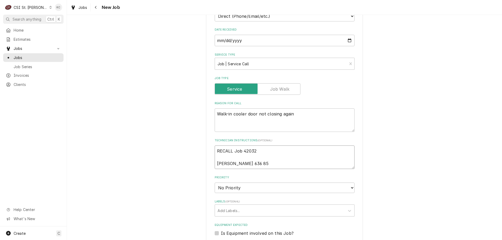
type textarea "RECALL Job 42032 John Kannady 636 851"
type textarea "x"
type textarea "RECALL Job 42032 John Kannady 636 851-"
type textarea "x"
type textarea "RECALL Job 42032 John Kannady 636 851-6"
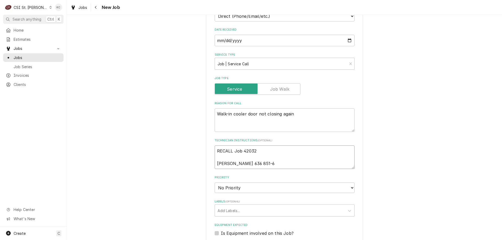
type textarea "x"
type textarea "RECALL Job 42032 John Kannady 636 851-61"
type textarea "x"
type textarea "RECALL Job 42032 John Kannady 636 851-619"
type textarea "x"
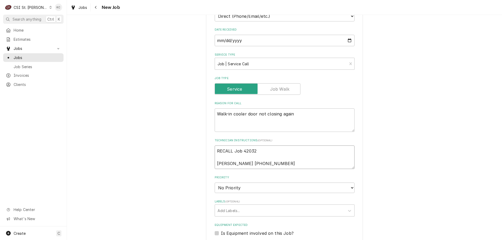
type textarea "RECALL Job 42032 John Kannady 636 851-6197"
type textarea "x"
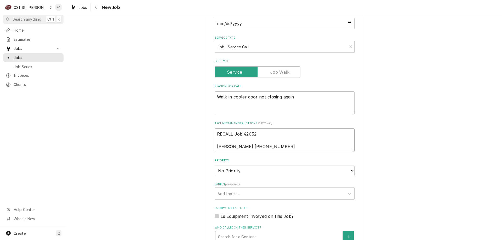
scroll to position [183, 0]
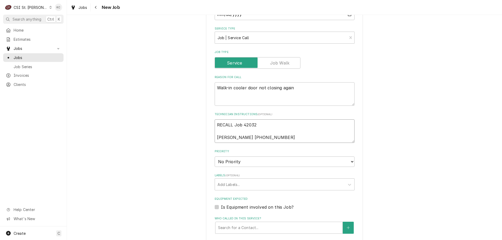
type textarea "RECALL Job 42032 John Kannady 636 851-6197"
click at [241, 166] on select "No Priority Urgent High Medium Low" at bounding box center [285, 162] width 140 height 10
select select "4"
click at [215, 157] on select "No Priority Urgent High Medium Low" at bounding box center [285, 162] width 140 height 10
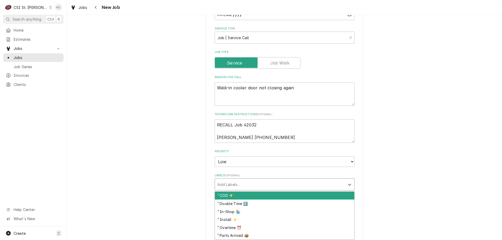
click at [249, 187] on div "Labels" at bounding box center [280, 184] width 125 height 9
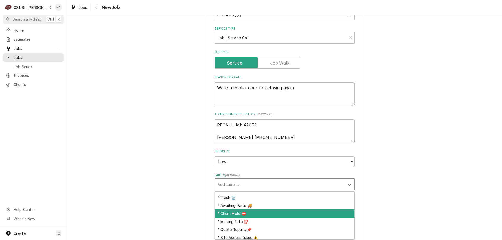
scroll to position [132, 0]
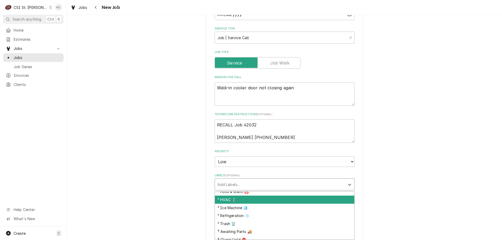
click at [389, 194] on div "Please provide the following information to create a job: Client Details Client…" at bounding box center [284, 150] width 435 height 626
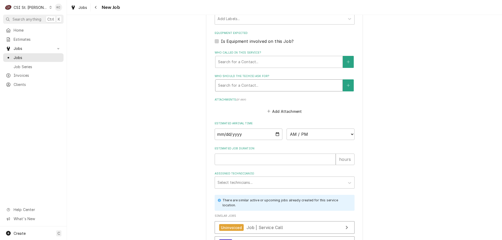
scroll to position [340, 0]
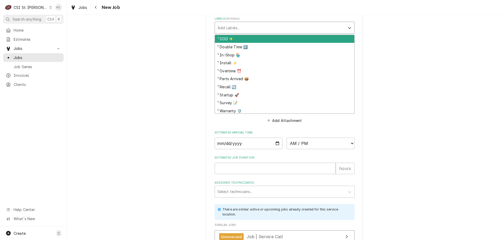
click at [249, 30] on div "Labels" at bounding box center [280, 27] width 125 height 9
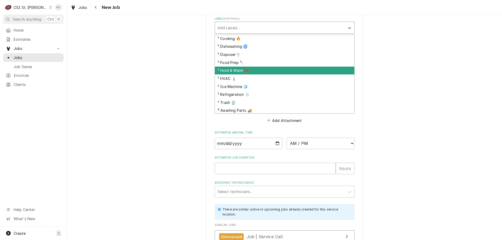
scroll to position [105, 0]
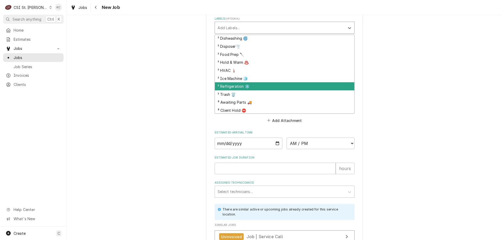
click at [250, 85] on div "² Refrigeration ❄️" at bounding box center [284, 86] width 139 height 8
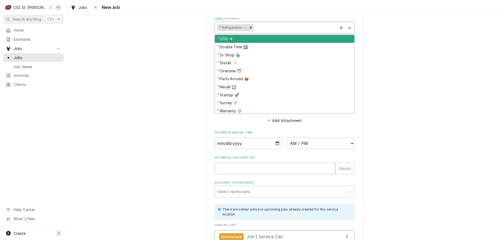
click at [272, 28] on div "Labels" at bounding box center [295, 27] width 81 height 9
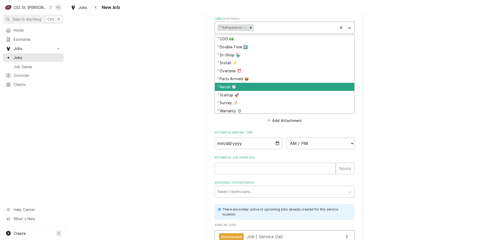
click at [239, 90] on div "¹ Recall 🔄" at bounding box center [284, 87] width 139 height 8
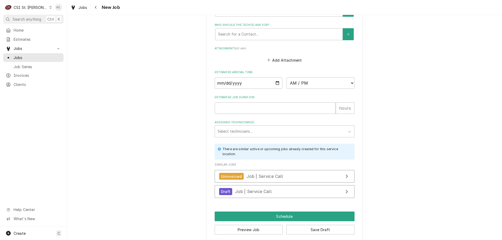
scroll to position [406, 0]
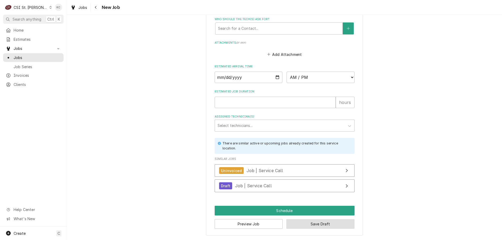
click at [322, 224] on button "Save Draft" at bounding box center [320, 225] width 68 height 10
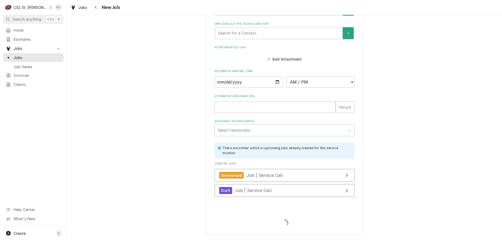
scroll to position [402, 0]
type textarea "x"
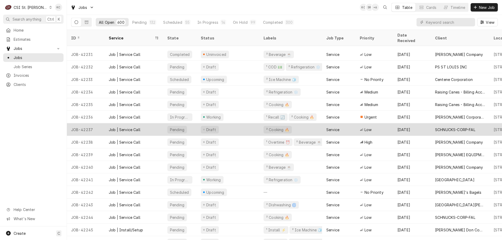
scroll to position [52, 0]
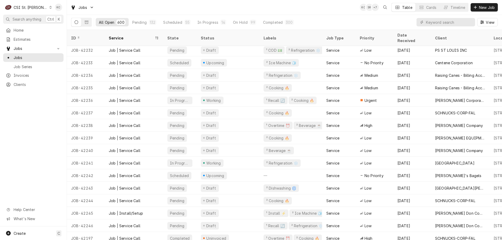
click at [32, 7] on div "CSI St. [PERSON_NAME]" at bounding box center [31, 7] width 34 height 5
drag, startPoint x: 58, startPoint y: 11, endPoint x: 104, endPoint y: 11, distance: 45.8
click at [104, 11] on html "C CSI St. Louis KC Search anything Ctrl K Home Estimates Jobs Jobs Job Series I…" at bounding box center [251, 120] width 502 height 240
click at [141, 14] on html "C CSI St. Louis KC Search anything Ctrl K Home Estimates Jobs Jobs Job Series I…" at bounding box center [251, 120] width 502 height 240
click at [439, 20] on input "Dynamic Content Wrapper" at bounding box center [449, 22] width 47 height 8
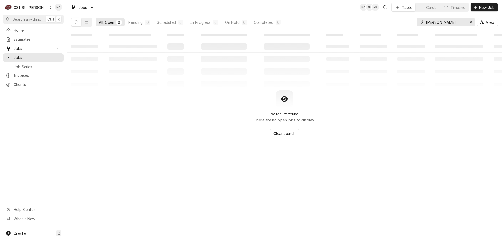
drag, startPoint x: 435, startPoint y: 24, endPoint x: 452, endPoint y: 19, distance: 17.0
click at [435, 23] on input "ruths chris" at bounding box center [445, 22] width 39 height 8
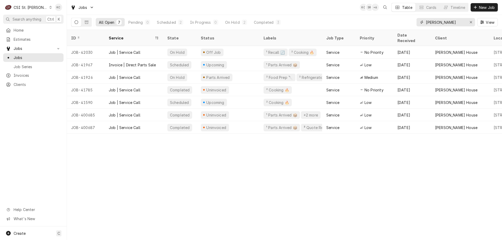
type input "ruth chris"
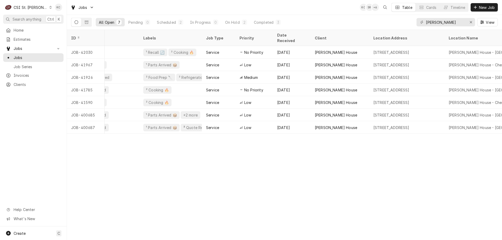
scroll to position [0, 127]
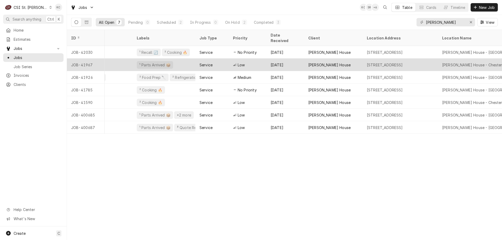
click at [176, 59] on div "¹ Parts Arrived 📦" at bounding box center [164, 65] width 63 height 13
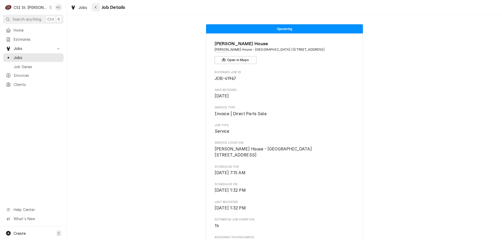
click at [96, 9] on icon "Navigate back" at bounding box center [96, 7] width 2 height 4
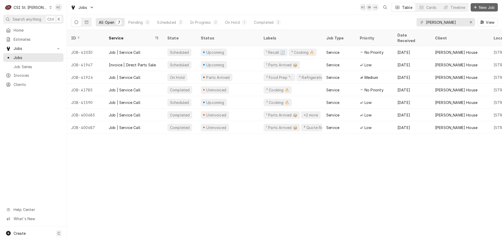
click at [491, 8] on span "New Job" at bounding box center [487, 7] width 18 height 5
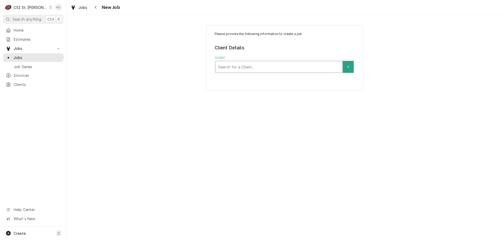
click at [277, 68] on div "Client" at bounding box center [279, 66] width 122 height 9
type input "[PERSON_NAME]"
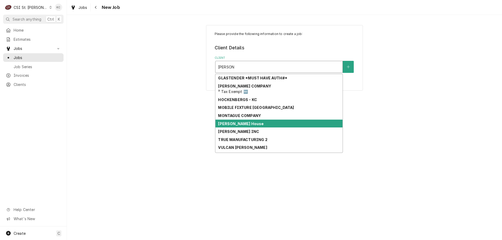
click at [241, 123] on strong "[PERSON_NAME] House" at bounding box center [241, 124] width 46 height 4
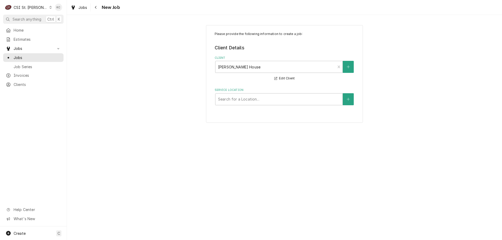
click at [246, 106] on div "Please provide the following information to create a job: Client Details Client…" at bounding box center [284, 74] width 157 height 98
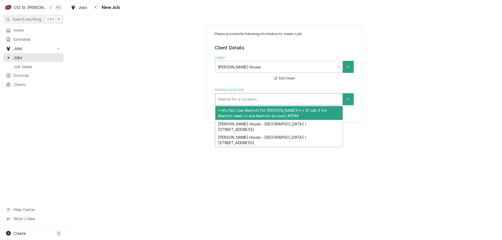
click at [248, 102] on div "Service Location" at bounding box center [279, 99] width 122 height 9
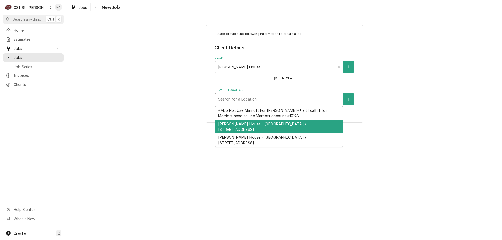
click at [269, 129] on div "[PERSON_NAME] House - [GEOGRAPHIC_DATA] / [STREET_ADDRESS]" at bounding box center [279, 127] width 127 height 14
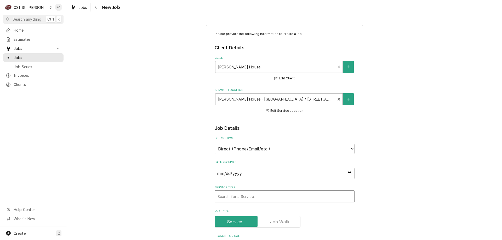
click at [268, 197] on div "Service Type" at bounding box center [285, 196] width 134 height 9
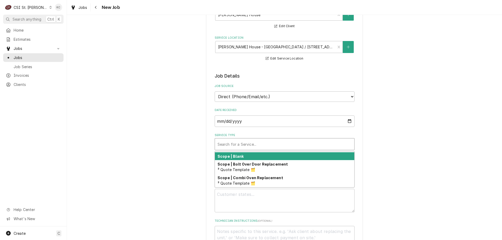
scroll to position [316, 0]
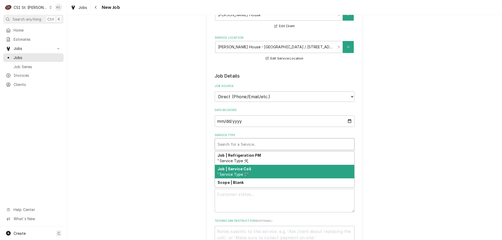
click at [272, 173] on div "Job | Service Call ¹ Service Type 🛠️" at bounding box center [284, 172] width 139 height 14
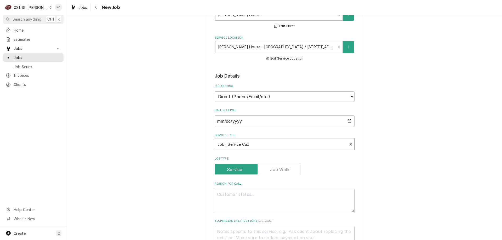
click at [399, 147] on div "Please provide the following information to create a job: Client Details Client…" at bounding box center [284, 237] width 435 height 539
click at [274, 201] on textarea "Reason For Call" at bounding box center [285, 201] width 140 height 24
type textarea "x"
type textarea "2"
type textarea "x"
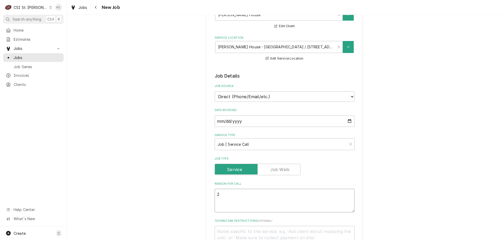
type textarea "2"
type textarea "x"
type textarea "2 I"
type textarea "x"
type textarea "2 IS"
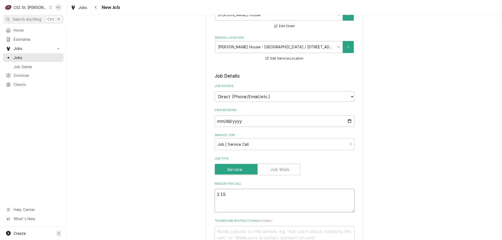
type textarea "x"
type textarea "2 ISS"
type textarea "x"
type textarea "2 ISSU"
type textarea "x"
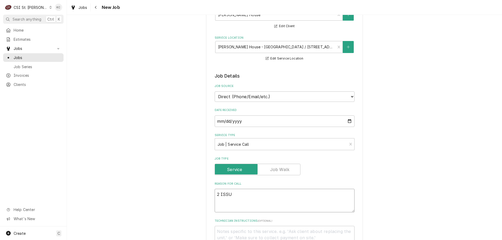
type textarea "2 ISSUE"
type textarea "x"
type textarea "2 ISSUES"
type textarea "x"
type textarea "2 ISSUES"
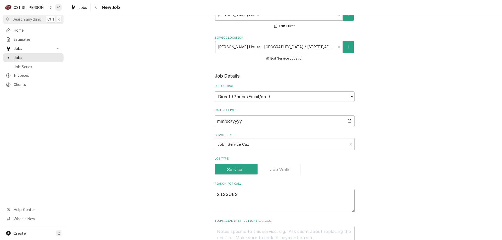
type textarea "x"
type textarea "2 ISSUES"
type textarea "x"
type textarea "2 ISSUES"
type textarea "x"
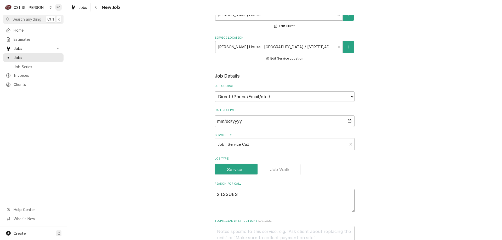
type textarea "2 ISSUES H"
type textarea "x"
type textarea "2 ISSUES Ha"
type textarea "x"
type textarea "2 ISSUES Han"
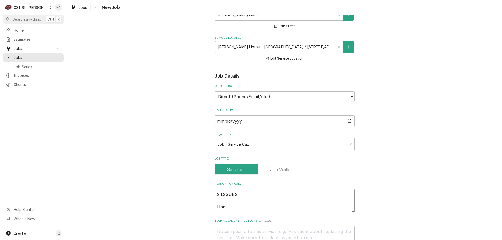
type textarea "x"
type textarea "2 ISSUES Hand"
type textarea "x"
type textarea "2 ISSUES Handl"
type textarea "x"
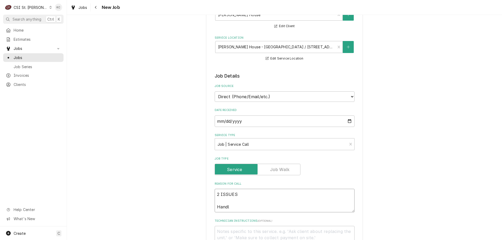
type textarea "2 ISSUES Handle"
type textarea "x"
type textarea "2 ISSUES Handle"
type textarea "x"
type textarea "2 ISSUES Handle c"
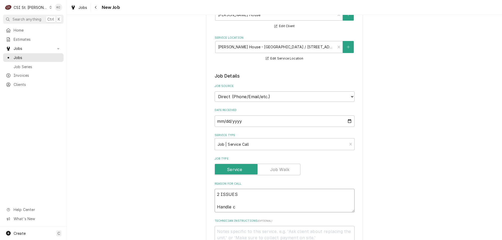
type textarea "x"
type textarea "2 ISSUES Handle ca"
type textarea "x"
type textarea "2 ISSUES Handle cam"
type textarea "x"
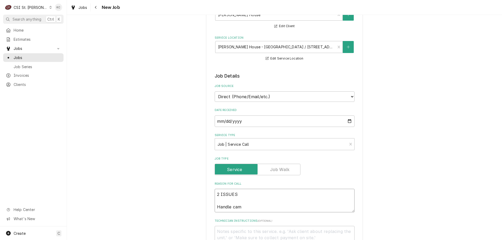
type textarea "2 ISSUES Handle came"
type textarea "x"
type textarea "2 ISSUES Handle came"
type textarea "x"
type textarea "2 ISSUES Handle came o"
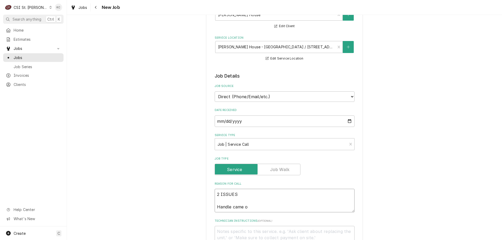
type textarea "x"
type textarea "2 ISSUES Handle came of"
type textarea "x"
type textarea "2 ISSUES Handle came off"
type textarea "x"
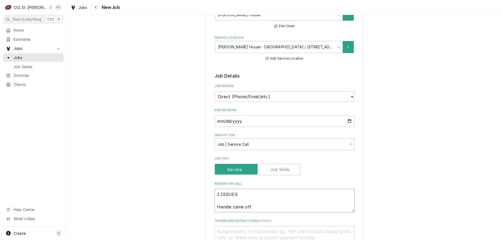
type textarea "2 ISSUES Handle came off"
type textarea "x"
type textarea "2 ISSUES Handle came off b"
type textarea "x"
type textarea "2 ISSUES Handle came off br"
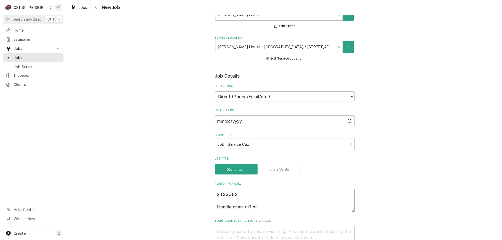
type textarea "x"
type textarea "2 ISSUES Handle came off bro"
type textarea "x"
type textarea "2 ISSUES Handle came off broi"
type textarea "x"
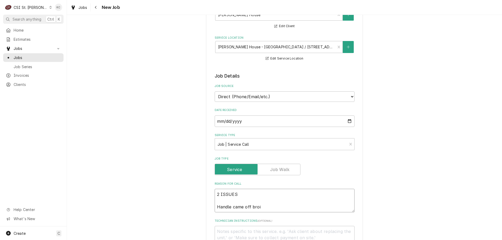
type textarea "2 ISSUES Handle came off broil"
type textarea "x"
type textarea "2 ISSUES Handle came off broile"
type textarea "x"
type textarea "2 ISSUES Handle came off broiler"
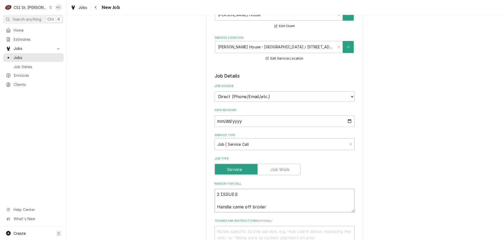
type textarea "x"
type textarea "2 ISSUES Handle came off broiler"
type textarea "x"
type textarea "2 ISSUES Handle came off broiler"
type textarea "x"
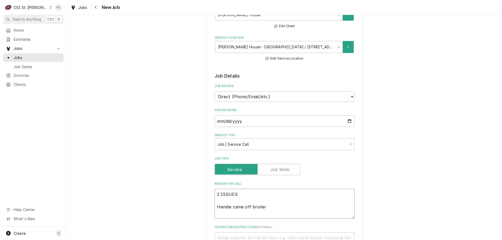
type textarea "2 ISSUES Handle came off broiler O"
type textarea "x"
type textarea "2 ISSUES Handle came off broiler Ov"
type textarea "x"
type textarea "2 ISSUES Handle came off broiler Ove"
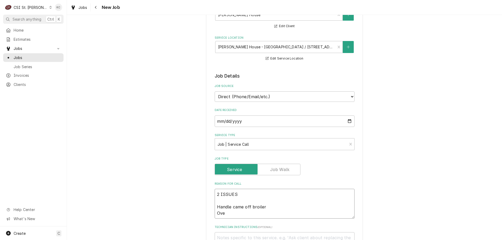
type textarea "x"
type textarea "2 ISSUES Handle came off broiler Oven"
type textarea "x"
type textarea "2 ISSUES Handle came off broiler Oven"
type textarea "x"
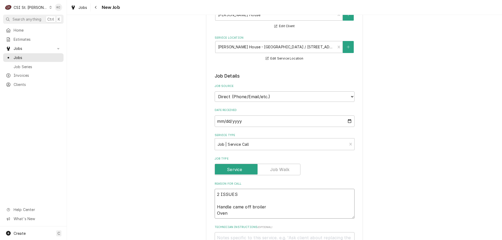
type textarea "2 ISSUES Handle came off broiler Oven o"
type textarea "x"
type textarea "2 ISSUES Handle came off broiler Oven on"
type textarea "x"
type textarea "2 ISSUES Handle came off broiler Oven on"
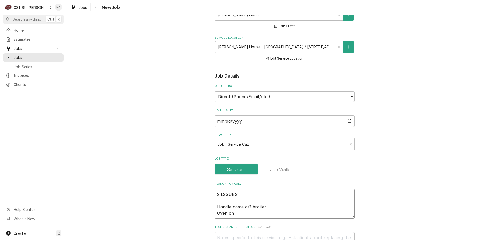
type textarea "x"
type textarea "2 ISSUES Handle came off broiler Oven on e"
type textarea "x"
type textarea "2 ISSUES Handle came off broiler Oven on en"
type textarea "x"
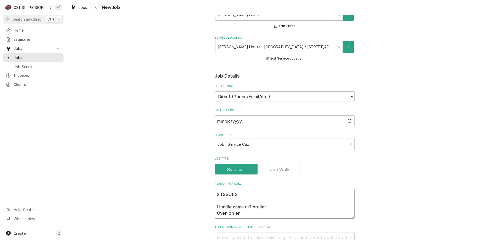
type textarea "2 ISSUES Handle came off broiler Oven on end"
type textarea "x"
type textarea "2 ISSUES Handle came off broiler Oven on end"
type textarea "x"
type textarea "2 ISSUES Handle came off broiler Oven on end l"
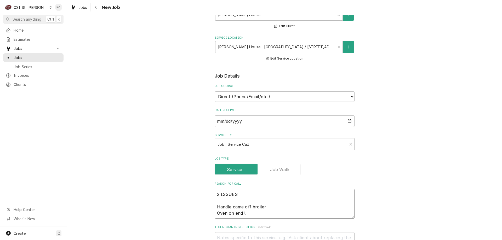
type textarea "x"
type textarea "2 ISSUES Handle came off broiler Oven on end li"
type textarea "x"
type textarea "2 ISSUES Handle came off broiler Oven on end line"
type textarea "x"
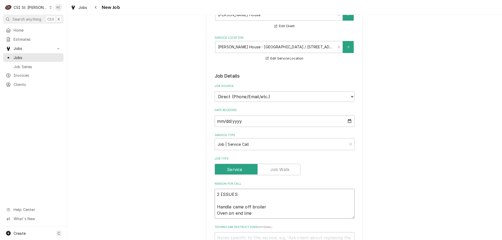
type textarea "2 ISSUES Handle came off broiler Oven on end line"
type textarea "x"
type textarea "2 ISSUES Handle came off broiler Oven on end line u"
type textarea "x"
type textarea "2 ISSUES Handle came off broiler Oven on end line un"
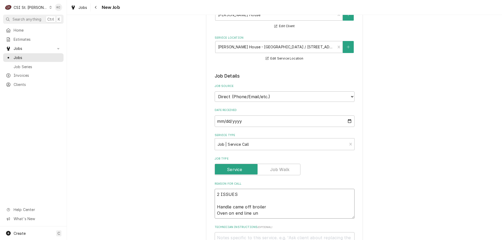
type textarea "x"
type textarea "2 ISSUES Handle came off broiler Oven on end line und"
type textarea "x"
type textarea "2 ISSUES Handle came off broiler Oven on end line unde"
type textarea "x"
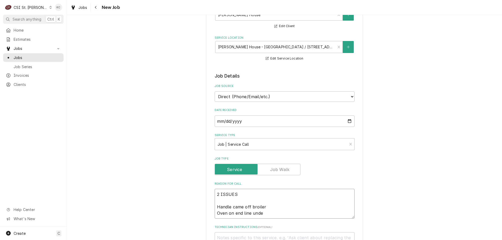
type textarea "2 ISSUES Handle came off broiler Oven on end line under"
type textarea "x"
type textarea "2 ISSUES Handle came off broiler Oven on end line undern"
type textarea "x"
type textarea "2 ISSUES Handle came off broiler Oven on end line underne"
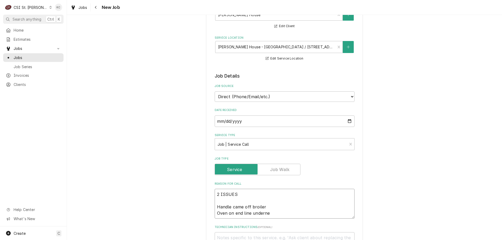
type textarea "x"
type textarea "2 ISSUES Handle came off broiler Oven on end line undernea"
type textarea "x"
type textarea "2 ISSUES Handle came off broiler Oven on end line underneat"
type textarea "x"
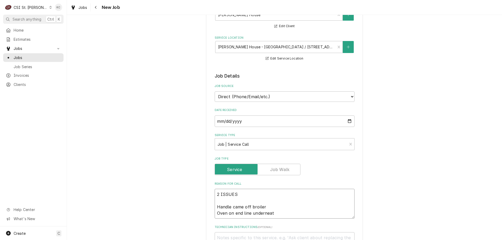
type textarea "2 ISSUES Handle came off [GEOGRAPHIC_DATA] on end line underneath"
type textarea "x"
type textarea "2 ISSUES Handle came off [GEOGRAPHIC_DATA] on end line underneath"
type textarea "x"
type textarea "2 ISSUES Handle came off [GEOGRAPHIC_DATA] on end line underneath b"
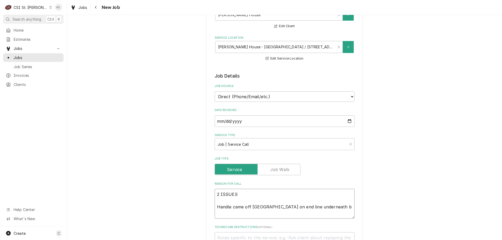
type textarea "x"
type textarea "2 ISSUES Handle came off [GEOGRAPHIC_DATA] on end line underneath br"
type textarea "x"
type textarea "2 ISSUES Handle came off [GEOGRAPHIC_DATA] on end line underneath bro"
type textarea "x"
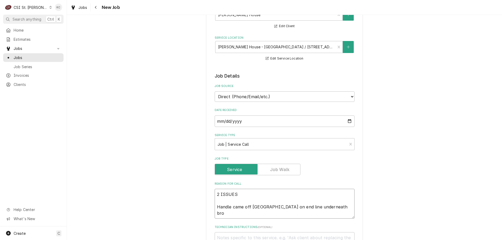
type textarea "2 ISSUES Handle came off [GEOGRAPHIC_DATA] on end line underneath [GEOGRAPHIC_D…"
type textarea "x"
type textarea "2 ISSUES Handle came off broiler Oven on end line underneath broil"
type textarea "x"
type textarea "2 ISSUES Handle came off [GEOGRAPHIC_DATA] on end line underneath [GEOGRAPHIC_D…"
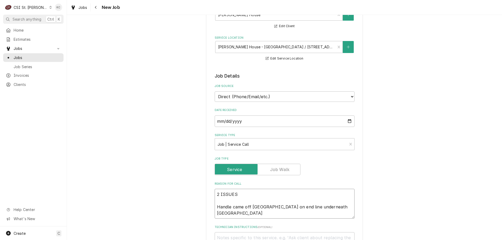
type textarea "x"
type textarea "2 ISSUES Handle came off [GEOGRAPHIC_DATA] on end line underneath [GEOGRAPHIC_D…"
type textarea "x"
type textarea "2 ISSUES Handle came off [GEOGRAPHIC_DATA] on end line underneath [GEOGRAPHIC_D…"
type textarea "x"
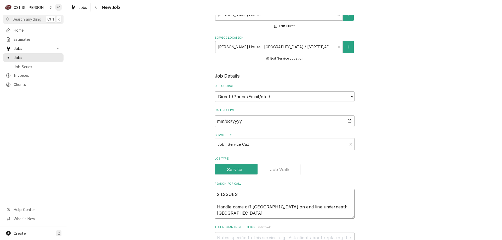
type textarea "2 ISSUES Handle came off broiler Oven on end line underneath [GEOGRAPHIC_DATA] f"
type textarea "x"
type textarea "2 ISSUES Handle came off broiler Oven on end line underneath [GEOGRAPHIC_DATA] …"
type textarea "x"
type textarea "2 ISSUES Handle came off broiler Oven on end line underneath [GEOGRAPHIC_DATA] …"
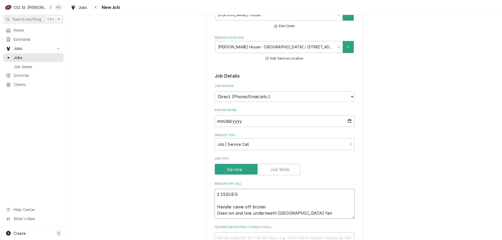
type textarea "x"
type textarea "2 ISSUES Handle came off broiler Oven on end line underneath [GEOGRAPHIC_DATA] …"
type textarea "x"
type textarea "2 ISSUES Handle came off broiler Oven on end line underneath broiler fan w"
type textarea "x"
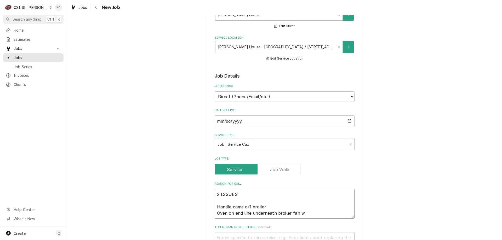
type textarea "2 ISSUES Handle came off broiler Oven on end line underneath broiler fan wi"
type textarea "x"
type textarea "2 ISSUES Handle came off [GEOGRAPHIC_DATA] on end line underneath broiler fan w…"
type textarea "x"
type textarea "2 ISSUES Handle came off broiler Oven on end line underneath broiler fan will"
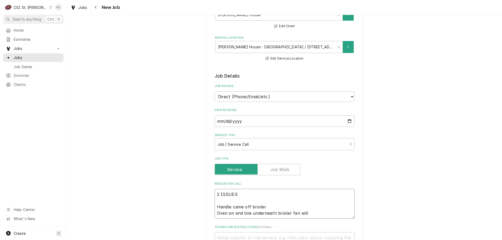
type textarea "x"
type textarea "2 ISSUES Handle came off broiler Oven on end line underneath broiler fan will"
type textarea "x"
type textarea "2 ISSUES Handle came off broiler Oven on end line underneath broiler fan will n"
type textarea "x"
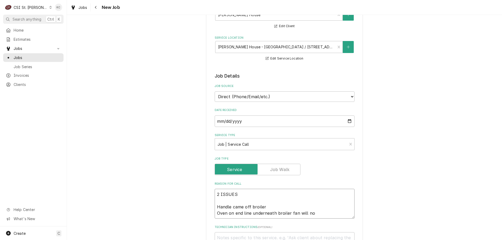
type textarea "2 ISSUES Handle came off broiler Oven on end line underneath broiler fan will n…"
type textarea "x"
type textarea "2 ISSUES Handle came off broiler Oven on end line underneath broiler fan will n…"
type textarea "x"
type textarea "2 ISSUES Handle came off broiler Oven on end line underneath broiler fan will n…"
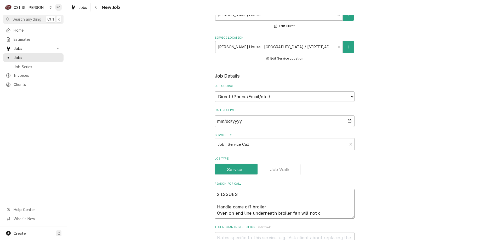
type textarea "x"
type textarea "2 ISSUES Handle came off broiler Oven on end line underneath broiler fan will n…"
type textarea "x"
type textarea "2 ISSUES Handle came off broiler Oven on end line underneath broiler fan will n…"
type textarea "x"
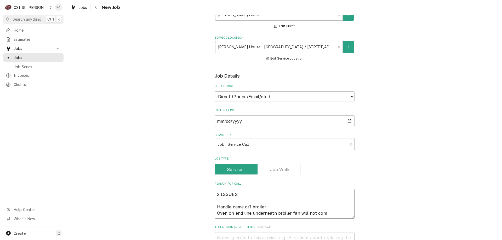
type textarea "2 ISSUES Handle came off broiler Oven on end line underneath broiler fan will n…"
type textarea "x"
type textarea "2 ISSUES Handle came off broiler Oven on end line underneath broiler fan will n…"
type textarea "x"
type textarea "2 ISSUES Handle came off broiler Oven on end line underneath broiler fan will n…"
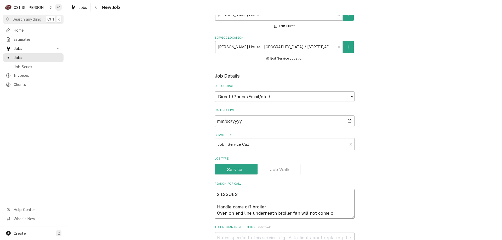
type textarea "x"
type textarea "2 ISSUES Handle came off broiler Oven on end line underneath broiler fan will n…"
type textarea "x"
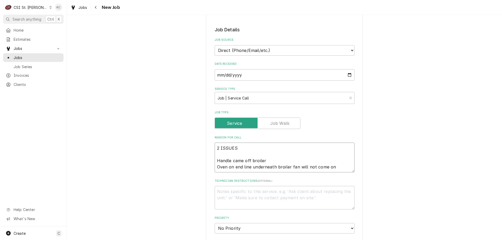
scroll to position [105, 0]
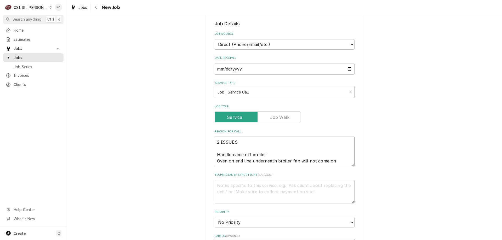
type textarea "2 ISSUES Handle came off broiler Oven on end line underneath broiler fan will n…"
click at [232, 222] on select "No Priority Urgent High Medium Low" at bounding box center [285, 222] width 140 height 10
select select "4"
click at [215, 217] on select "No Priority Urgent High Medium Low" at bounding box center [285, 222] width 140 height 10
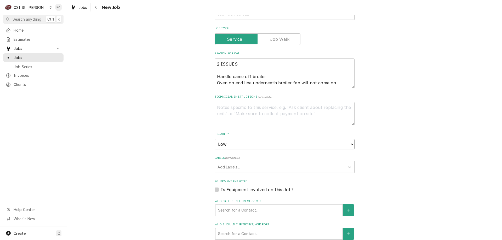
scroll to position [183, 0]
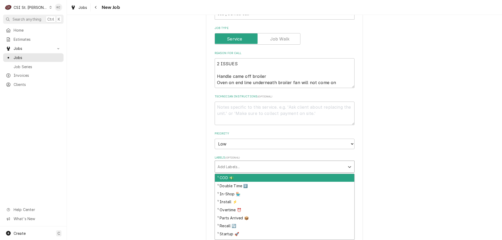
click at [238, 169] on div "Labels" at bounding box center [280, 166] width 125 height 9
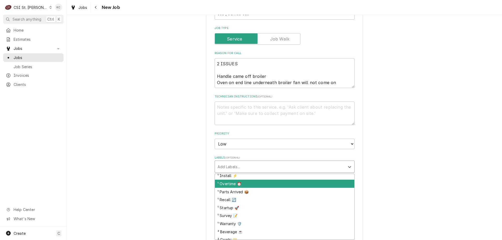
scroll to position [52, 0]
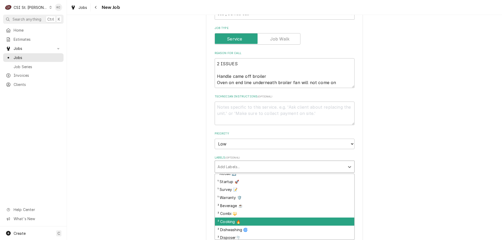
drag, startPoint x: 248, startPoint y: 221, endPoint x: 323, endPoint y: 198, distance: 78.3
click at [249, 221] on div "² Cooking 🔥" at bounding box center [284, 222] width 139 height 8
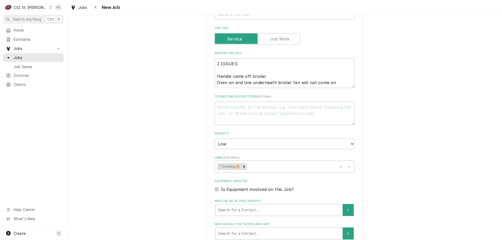
click at [386, 183] on div "Please provide the following information to create a job: Client Details Client…" at bounding box center [284, 133] width 435 height 593
click at [129, 52] on div "Please provide the following information to create a job: Client Details Client…" at bounding box center [284, 133] width 435 height 593
click at [272, 110] on textarea "Technician Instructions ( optional )" at bounding box center [285, 114] width 140 height 24
type textarea "x"
type textarea "R"
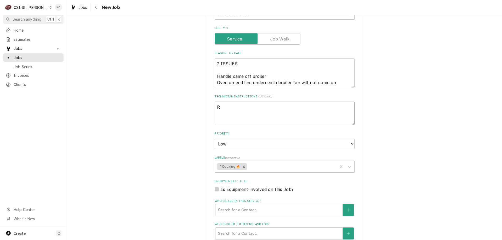
type textarea "x"
type textarea "Ru"
type textarea "x"
type textarea "Run"
type textarea "x"
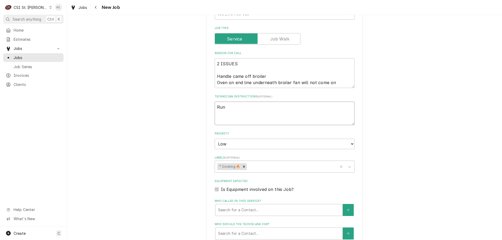
type textarea "Run"
type textarea "x"
type textarea "Run jo"
type textarea "x"
type textarea "Run job"
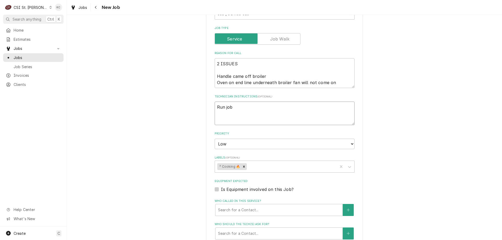
type textarea "x"
type textarea "Run job"
type textarea "x"
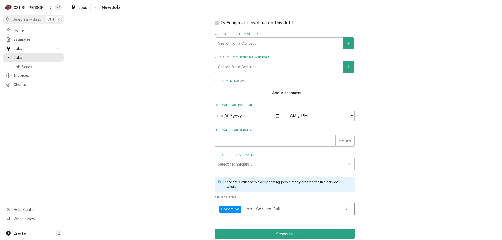
scroll to position [373, 0]
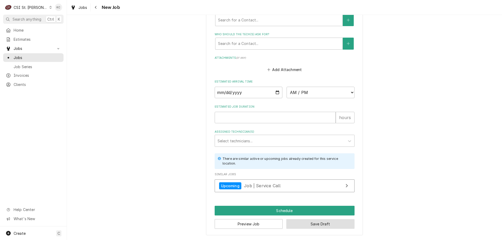
click at [324, 226] on button "Save Draft" at bounding box center [320, 225] width 68 height 10
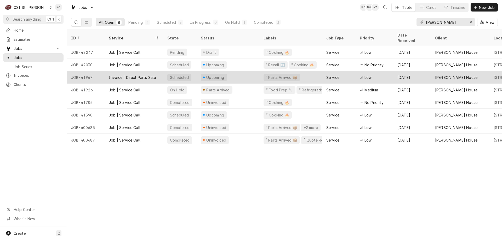
click at [234, 71] on div "Upcoming" at bounding box center [228, 77] width 63 height 13
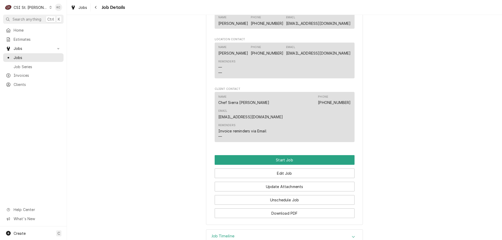
scroll to position [392, 0]
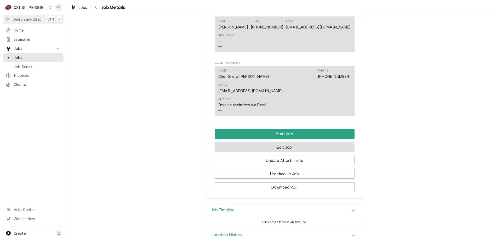
click at [283, 144] on button "Edit Job" at bounding box center [285, 148] width 140 height 10
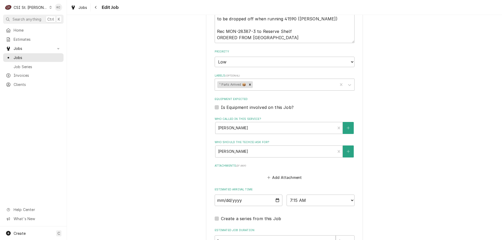
scroll to position [328, 0]
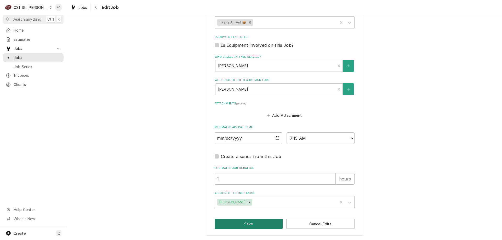
click at [238, 221] on button "Save" at bounding box center [249, 225] width 68 height 10
type textarea "x"
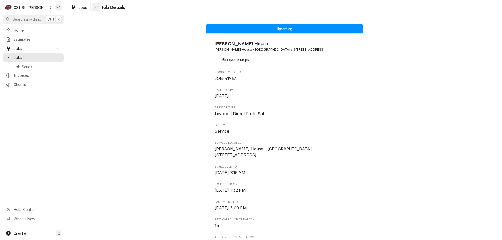
click at [94, 9] on div "Navigate back" at bounding box center [95, 7] width 5 height 5
